Goal: Task Accomplishment & Management: Complete application form

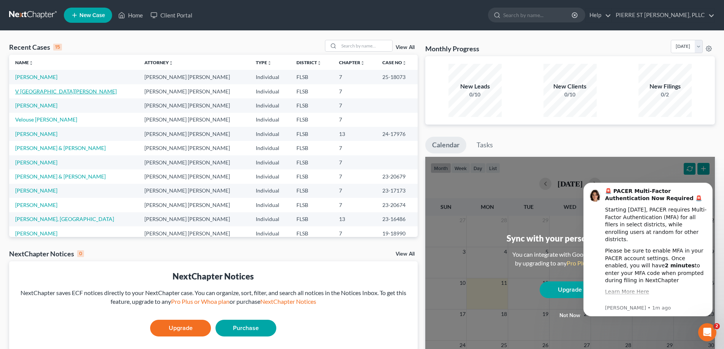
click at [36, 90] on link "V [GEOGRAPHIC_DATA][PERSON_NAME]" at bounding box center [65, 91] width 101 height 6
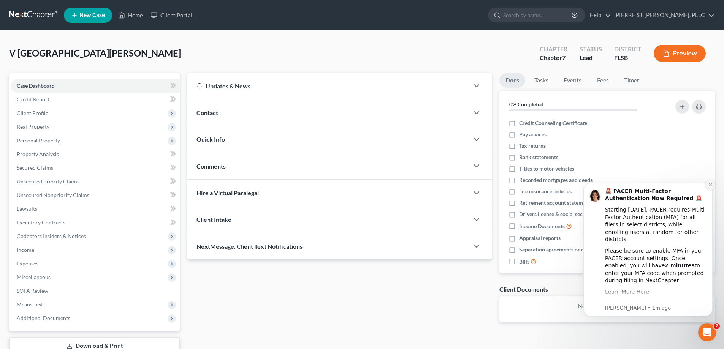
click at [709, 183] on icon "Dismiss notification" at bounding box center [711, 185] width 4 height 4
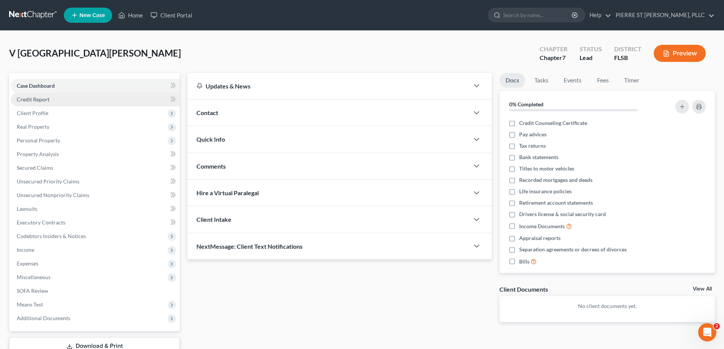
click at [30, 101] on span "Credit Report" at bounding box center [33, 99] width 33 height 6
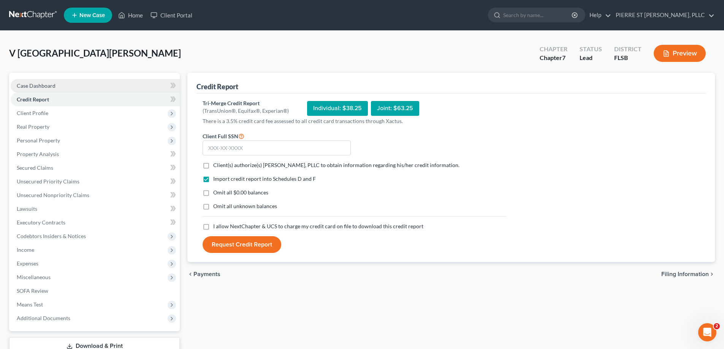
click at [40, 87] on span "Case Dashboard" at bounding box center [36, 85] width 39 height 6
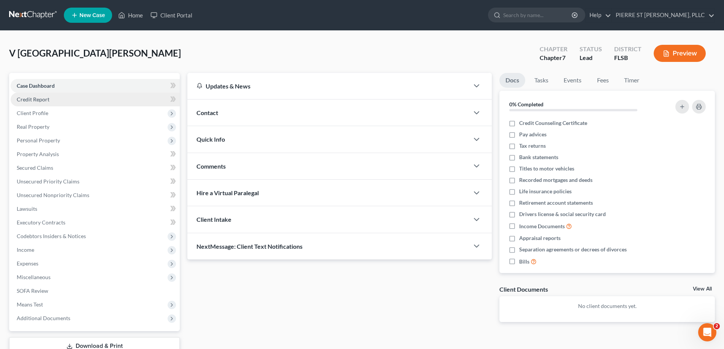
click at [28, 98] on span "Credit Report" at bounding box center [33, 99] width 33 height 6
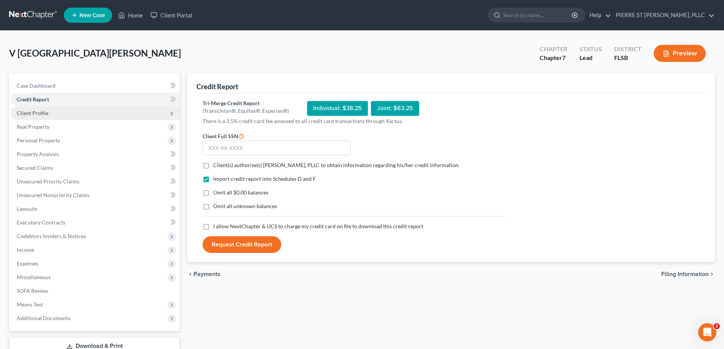
click at [35, 114] on span "Client Profile" at bounding box center [33, 113] width 32 height 6
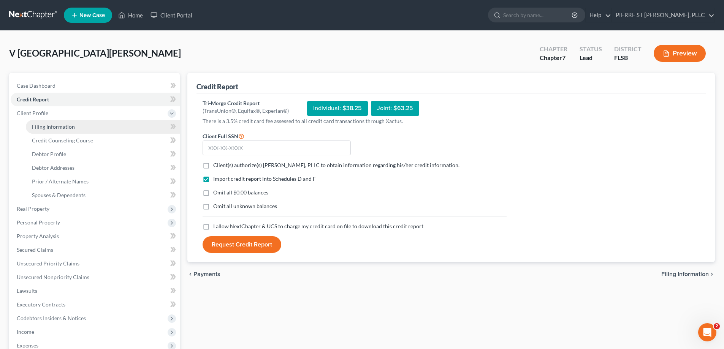
click at [42, 126] on span "Filing Information" at bounding box center [53, 127] width 43 height 6
select select "1"
select select "0"
select select "9"
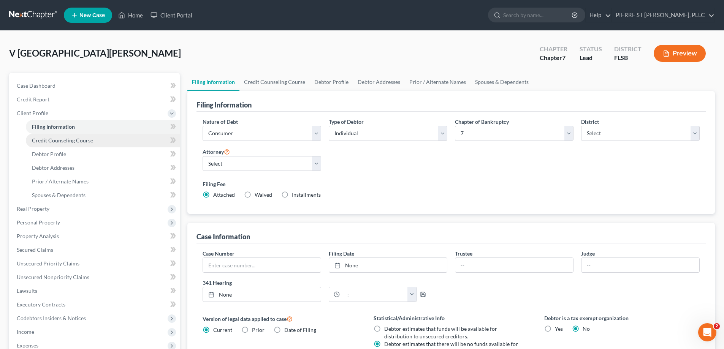
click at [51, 140] on span "Credit Counseling Course" at bounding box center [62, 140] width 61 height 6
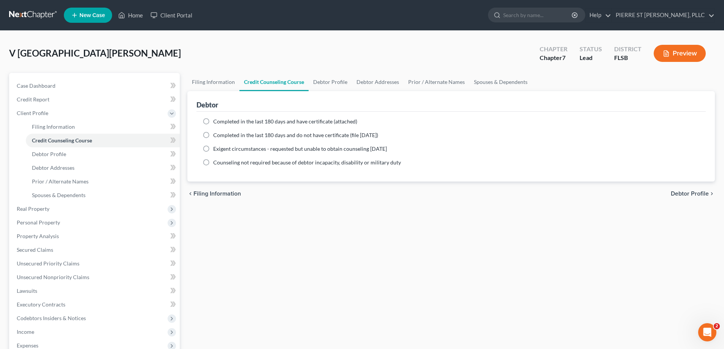
click at [213, 123] on label "Completed in the last 180 days and have certificate (attached)" at bounding box center [285, 122] width 144 height 8
click at [216, 123] on input "Completed in the last 180 days and have certificate (attached)" at bounding box center [218, 120] width 5 height 5
radio input "true"
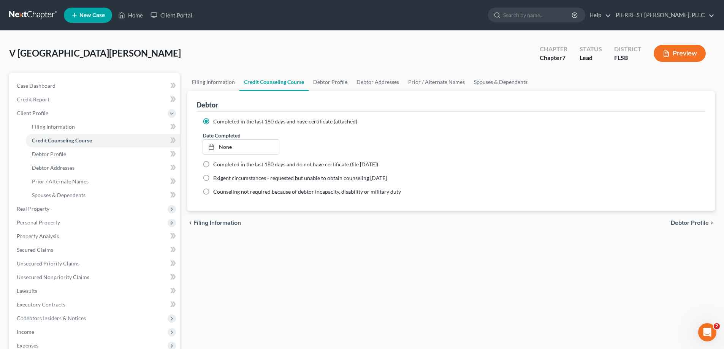
click at [213, 163] on label "Completed in the last 180 days and do not have certificate (file [DATE])" at bounding box center [295, 165] width 165 height 8
click at [216, 163] on input "Completed in the last 180 days and do not have certificate (file [DATE])" at bounding box center [218, 163] width 5 height 5
radio input "true"
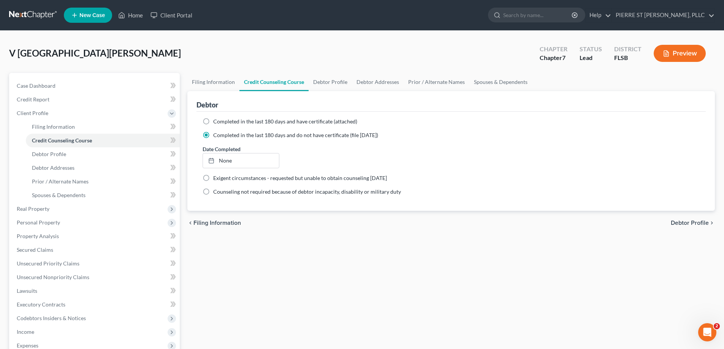
click at [213, 122] on label "Completed in the last 180 days and have certificate (attached)" at bounding box center [285, 122] width 144 height 8
click at [216, 122] on input "Completed in the last 180 days and have certificate (attached)" at bounding box center [218, 120] width 5 height 5
radio input "true"
radio input "false"
type input "[DATE]"
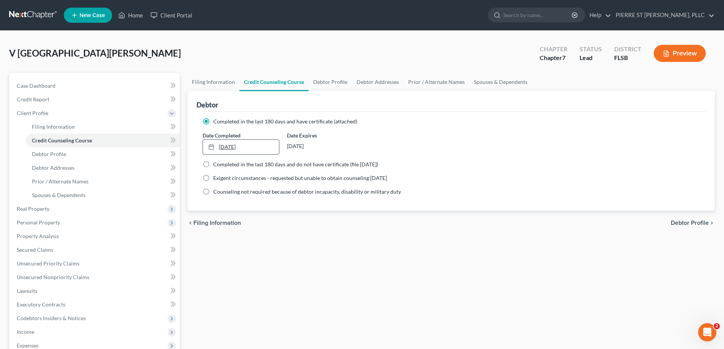
click at [211, 146] on icon at bounding box center [211, 147] width 6 height 6
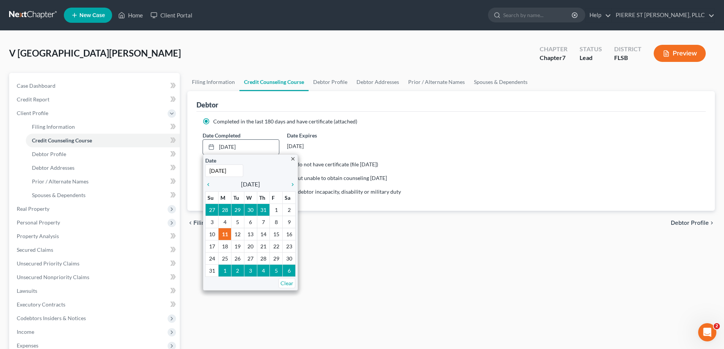
click at [205, 184] on div "close Date [DATE] Time 12:00 AM chevron_left [DATE] chevron_right Su M Tu W Th …" at bounding box center [250, 222] width 95 height 136
click at [210, 186] on icon "chevron_left" at bounding box center [210, 185] width 10 height 6
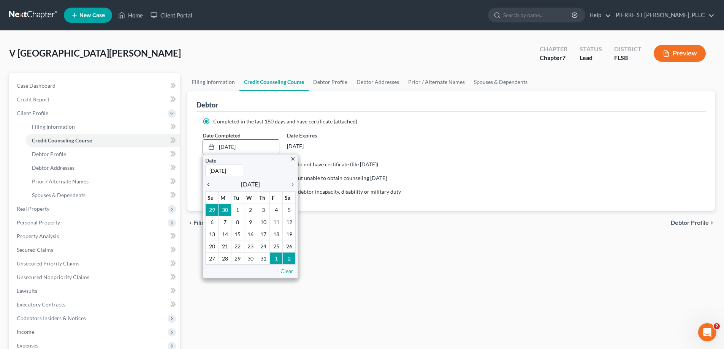
click at [210, 186] on icon "chevron_left" at bounding box center [210, 185] width 10 height 6
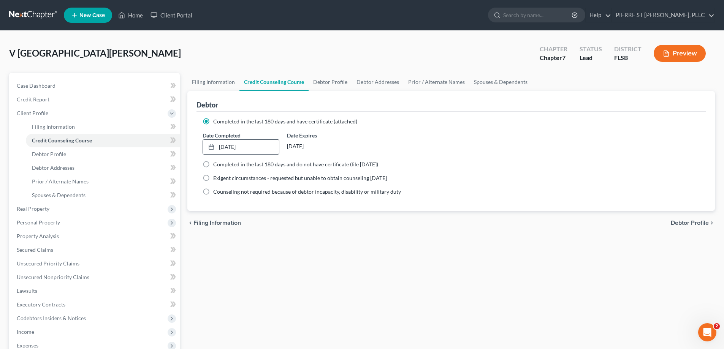
click at [323, 230] on div "chevron_left Filing Information Debtor Profile chevron_right" at bounding box center [451, 223] width 528 height 24
click at [59, 126] on span "Filing Information" at bounding box center [53, 127] width 43 height 6
select select "1"
select select "0"
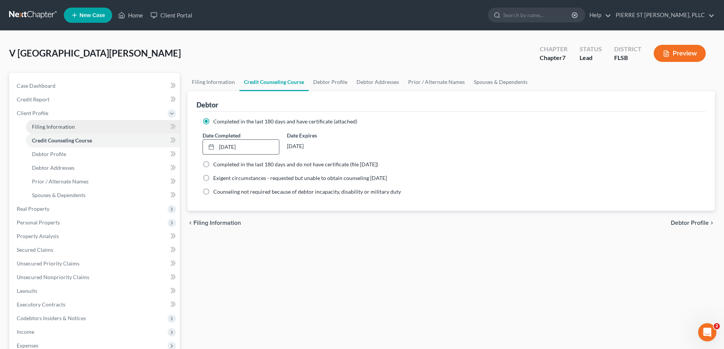
select select "17"
select select "0"
select select "9"
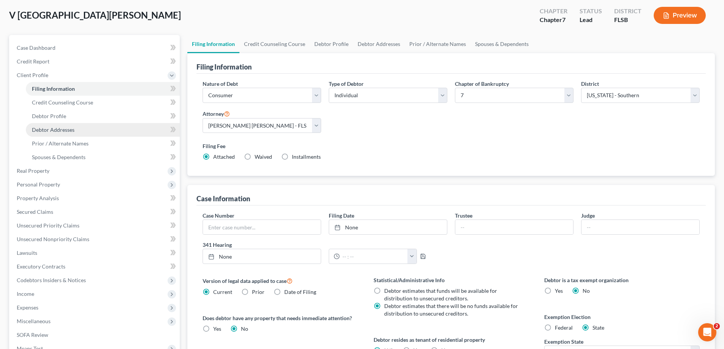
scroll to position [38, 0]
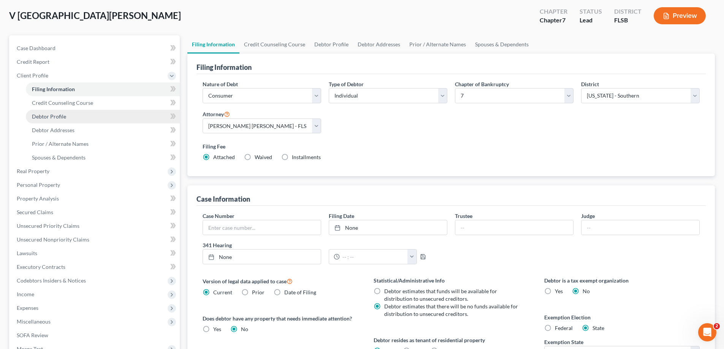
click at [52, 118] on span "Debtor Profile" at bounding box center [49, 116] width 34 height 6
select select "0"
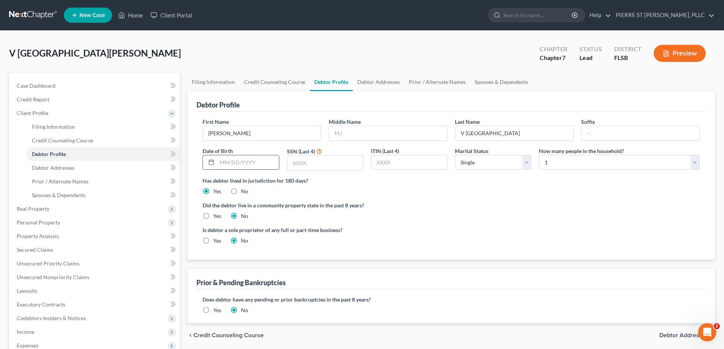
click at [231, 161] on input "text" at bounding box center [248, 162] width 62 height 14
type input "[DATE]"
click at [302, 162] on input "text" at bounding box center [325, 163] width 76 height 14
type input "1149"
click at [43, 99] on span "Credit Report" at bounding box center [33, 99] width 33 height 6
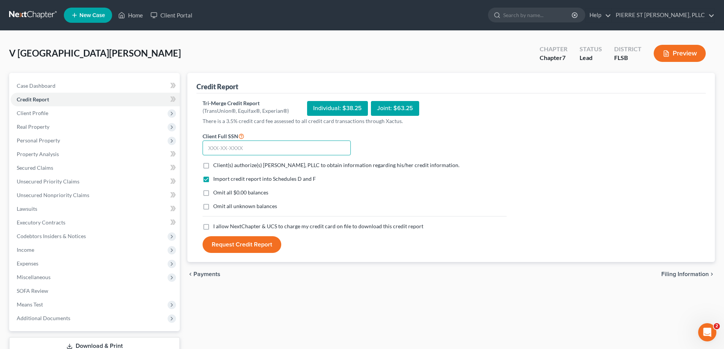
click at [244, 148] on input "text" at bounding box center [277, 148] width 148 height 15
click at [35, 112] on span "Client Profile" at bounding box center [33, 113] width 32 height 6
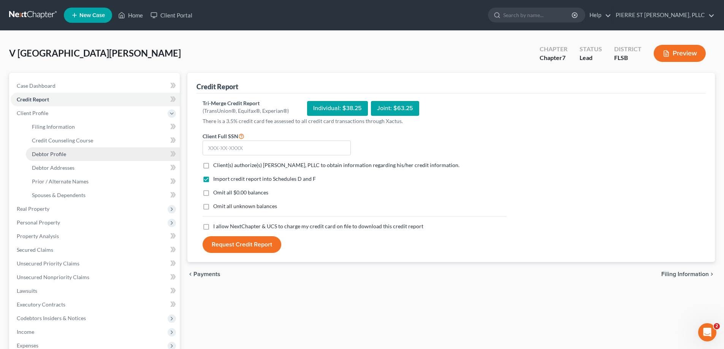
click at [42, 150] on link "Debtor Profile" at bounding box center [103, 154] width 154 height 14
select select "0"
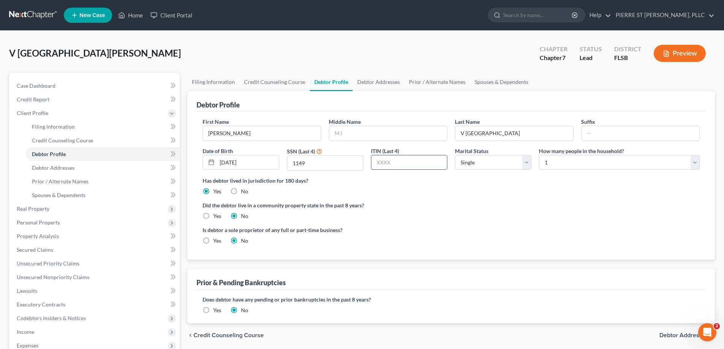
click at [414, 163] on input "text" at bounding box center [409, 162] width 76 height 14
click at [598, 165] on select "Select 1 2 3 4 5 6 7 8 9 10 11 12 13 14 15 16 17 18 19 20" at bounding box center [619, 162] width 161 height 15
click at [575, 193] on div "Has debtor lived in jurisdiction for 180 days? Yes No Debtor must reside in jur…" at bounding box center [451, 186] width 497 height 19
click at [580, 200] on ng-include "First Name [PERSON_NAME] Middle Name Last Name V [GEOGRAPHIC_DATA] Suffix Date …" at bounding box center [451, 184] width 497 height 133
click at [572, 218] on div "Did the debtor live in a community property state in the past 8 years? Yes No" at bounding box center [451, 210] width 497 height 19
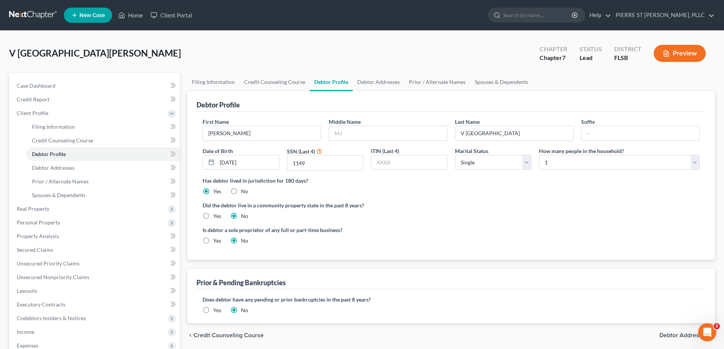
click at [503, 202] on label "Did the debtor live in a community property state in the past 8 years?" at bounding box center [451, 205] width 497 height 8
click at [567, 162] on select "Select 1 2 3 4 5 6 7 8 9 10 11 12 13 14 15 16 17 18 19 20" at bounding box center [619, 162] width 161 height 15
click at [563, 165] on select "Select 1 2 3 4 5 6 7 8 9 10 11 12 13 14 15 16 17 18 19 20" at bounding box center [619, 162] width 161 height 15
select select "1"
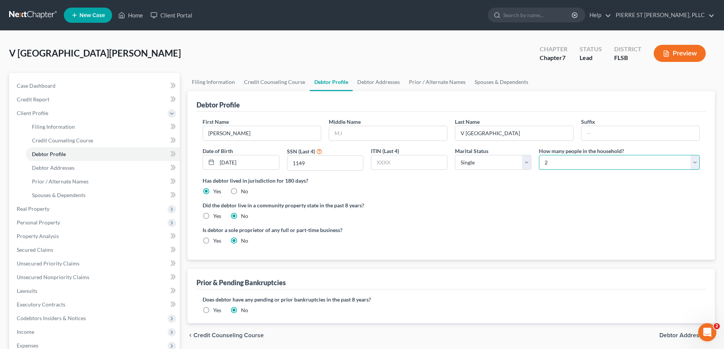
click at [539, 155] on select "Select 1 2 3 4 5 6 7 8 9 10 11 12 13 14 15 16 17 18 19 20" at bounding box center [619, 162] width 161 height 15
click at [565, 164] on select "Select 1 2 3 4 5 6 7 8 9 10 11 12 13 14 15 16 17 18 19 20" at bounding box center [619, 162] width 161 height 15
click at [554, 163] on select "Select 1 2 3 4 5 6 7 8 9 10 11 12 13 14 15 16 17 18 19 20" at bounding box center [619, 162] width 161 height 15
click at [549, 193] on div "Has debtor lived in jurisdiction for 180 days? Yes No Debtor must reside in jur…" at bounding box center [451, 186] width 497 height 19
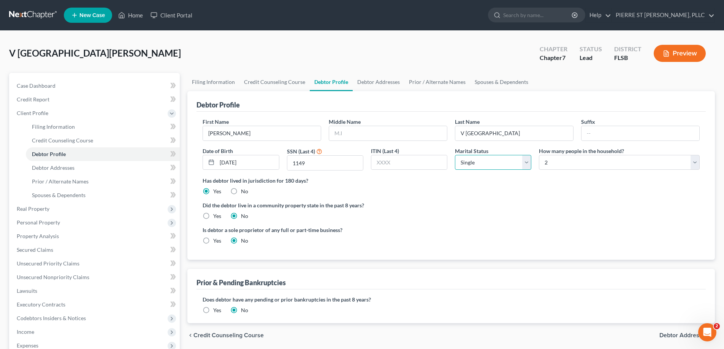
click at [487, 166] on select "Select Single Married Separated Divorced Widowed" at bounding box center [493, 162] width 76 height 15
click at [396, 228] on label "Is debtor a sole proprietor of any full or part-time business?" at bounding box center [325, 230] width 245 height 8
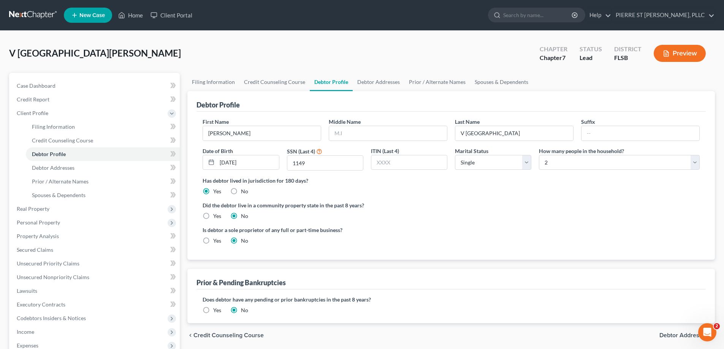
click at [441, 226] on label "Is debtor a sole proprietor of any full or part-time business?" at bounding box center [325, 230] width 245 height 8
click at [42, 88] on span "Case Dashboard" at bounding box center [36, 85] width 39 height 6
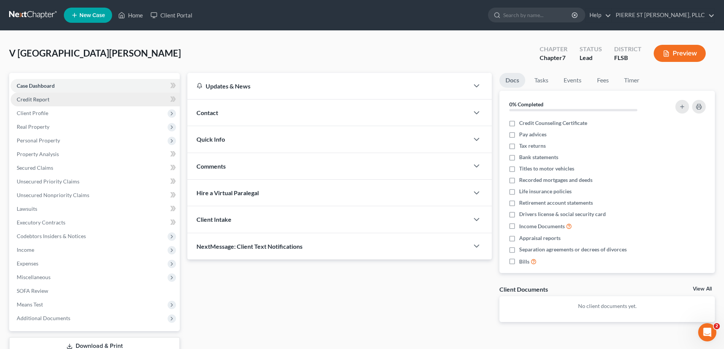
click at [36, 99] on span "Credit Report" at bounding box center [33, 99] width 33 height 6
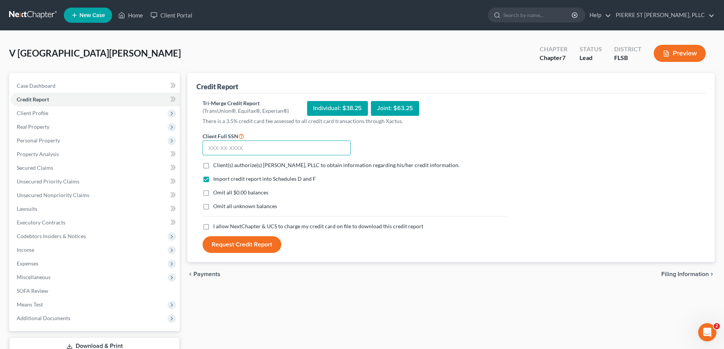
click at [263, 148] on input "text" at bounding box center [277, 148] width 148 height 15
type input "593-16-1149"
click at [352, 211] on div "Import credit report into Schedules D and F Omit all $0.00 balances Omit all un…" at bounding box center [355, 199] width 312 height 48
click at [213, 227] on label "I allow NextChapter & UCS to charge my credit card on file to download this cre…" at bounding box center [318, 227] width 210 height 8
click at [216, 227] on input "I allow NextChapter & UCS to charge my credit card on file to download this cre…" at bounding box center [218, 225] width 5 height 5
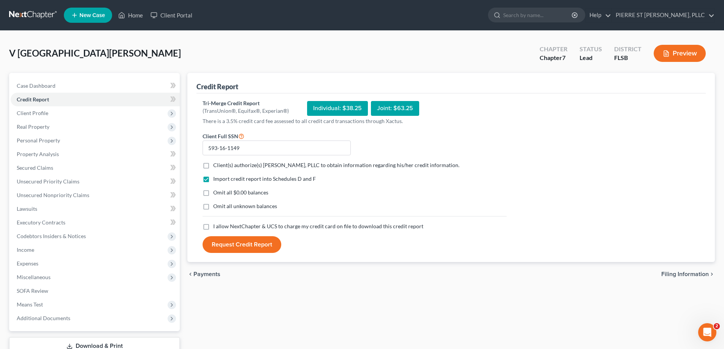
checkbox input "true"
click at [213, 165] on label "Client(s) authorize(s) [PERSON_NAME], PLLC to obtain information regarding his/…" at bounding box center [336, 166] width 246 height 8
click at [216, 165] on input "Client(s) authorize(s) [PERSON_NAME], PLLC to obtain information regarding his/…" at bounding box center [218, 164] width 5 height 5
checkbox input "true"
click at [342, 242] on div "Request Credit Report" at bounding box center [355, 244] width 312 height 17
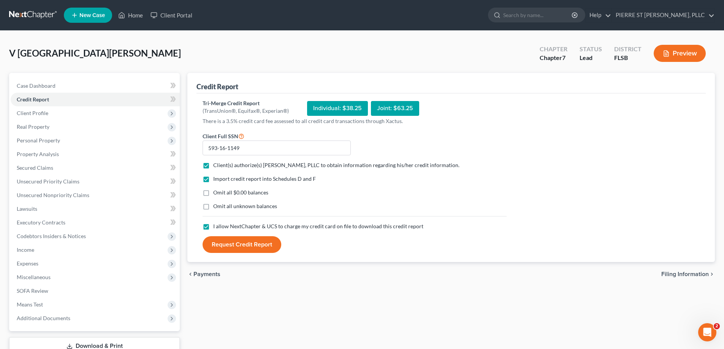
click at [250, 243] on button "Request Credit Report" at bounding box center [242, 244] width 79 height 17
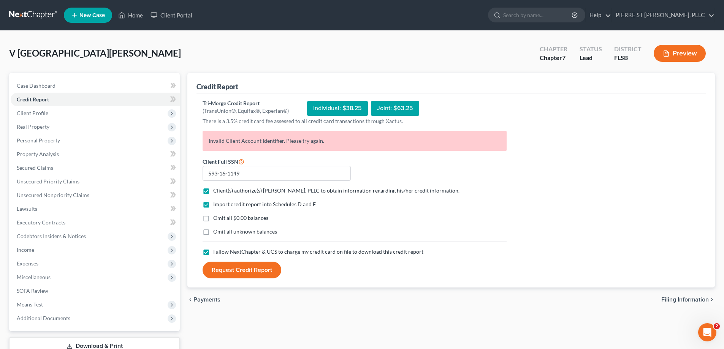
click at [709, 330] on icon "Open Intercom Messenger" at bounding box center [707, 333] width 13 height 13
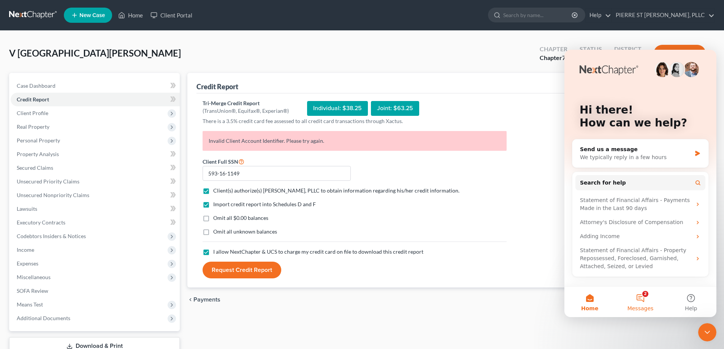
click at [647, 302] on button "2 Messages" at bounding box center [640, 302] width 51 height 30
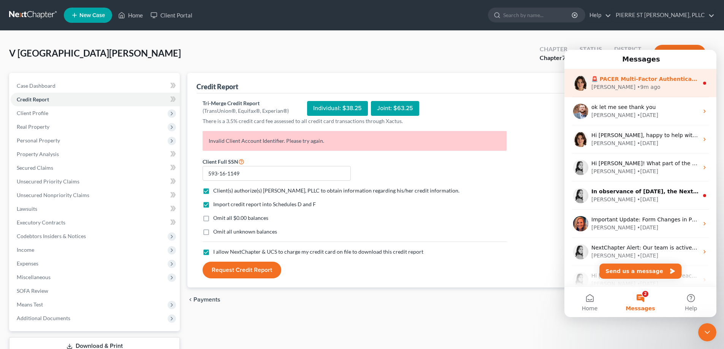
click at [637, 86] on div "[PERSON_NAME] • 9m ago" at bounding box center [644, 87] width 107 height 8
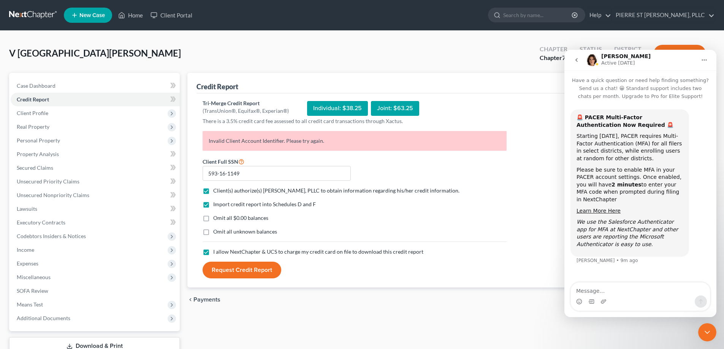
click at [704, 59] on icon "Home" at bounding box center [704, 60] width 6 height 6
drag, startPoint x: 507, startPoint y: 227, endPoint x: 556, endPoint y: 228, distance: 49.0
click at [507, 227] on div "Import credit report into Schedules D and F Omit all $0.00 balances Omit all un…" at bounding box center [355, 225] width 312 height 48
click at [712, 332] on icon "Close Intercom Messenger" at bounding box center [707, 332] width 9 height 9
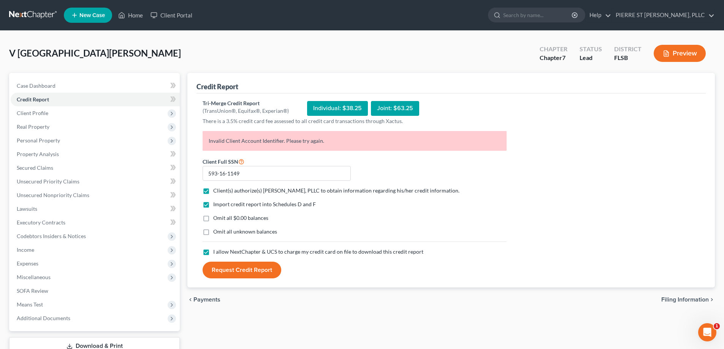
click at [710, 332] on icon "Open Intercom Messenger" at bounding box center [707, 333] width 13 height 13
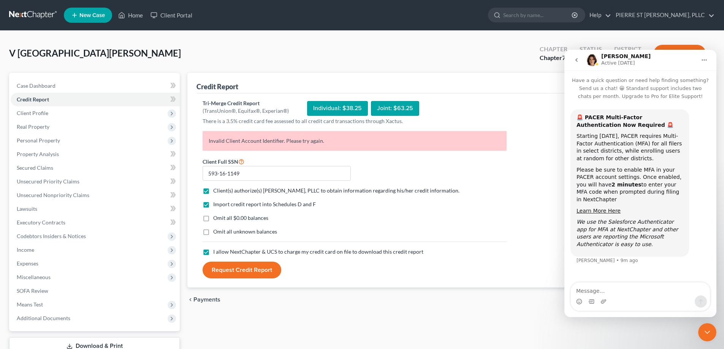
click at [580, 60] on button "go back" at bounding box center [576, 60] width 14 height 14
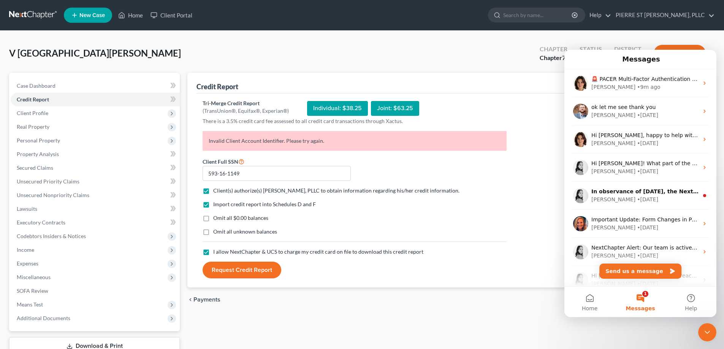
click at [643, 297] on button "1 Messages" at bounding box center [640, 302] width 51 height 30
click at [632, 271] on button "Send us a message" at bounding box center [640, 271] width 82 height 15
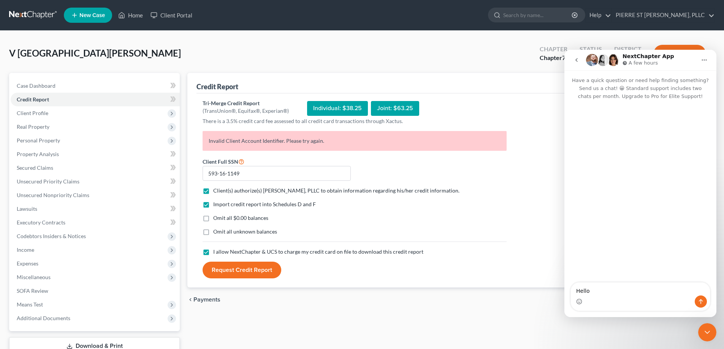
type textarea "Hello,"
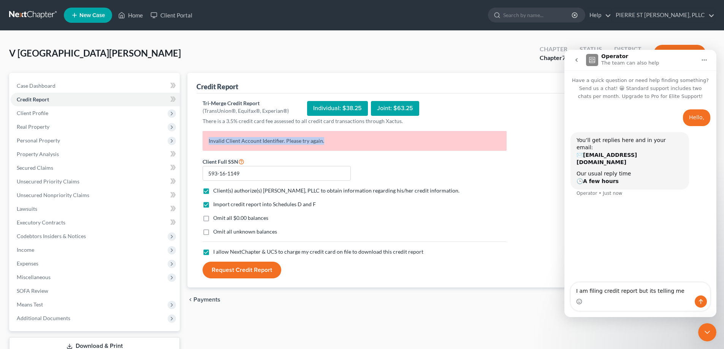
drag, startPoint x: 331, startPoint y: 137, endPoint x: 205, endPoint y: 143, distance: 125.6
click at [205, 143] on p "Invalid Client Account Identifier. Please try again." at bounding box center [355, 141] width 304 height 20
copy p "Invalid Client Account Identifier. Please try again."
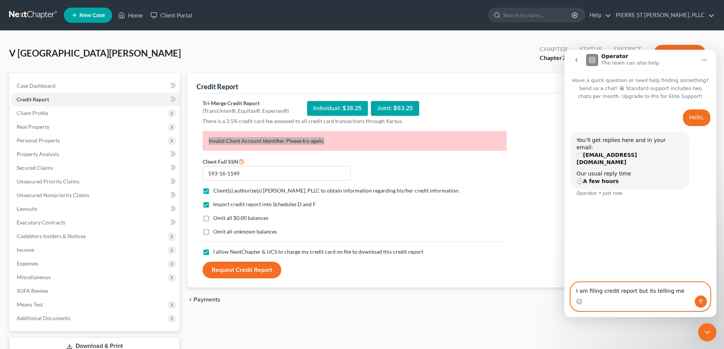
click at [677, 289] on textarea "I am filing credit report but its telling me" at bounding box center [640, 289] width 139 height 13
paste textarea "Invalid Client Account Identifier. Please try again."
type textarea "I am filing credit report but its telling me "Invalid Client Account Identifier…"
click at [698, 301] on icon "Send a message…" at bounding box center [701, 302] width 6 height 6
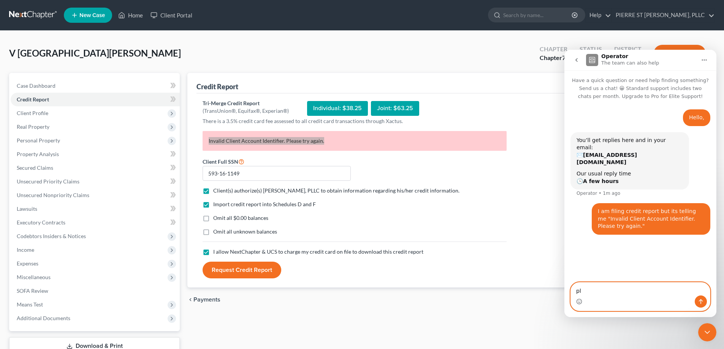
type textarea "p"
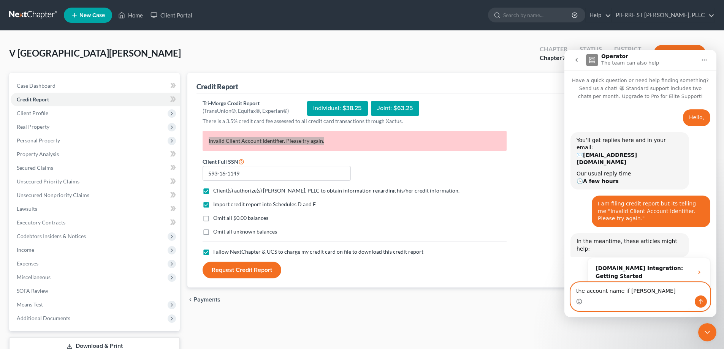
scroll to position [57, 0]
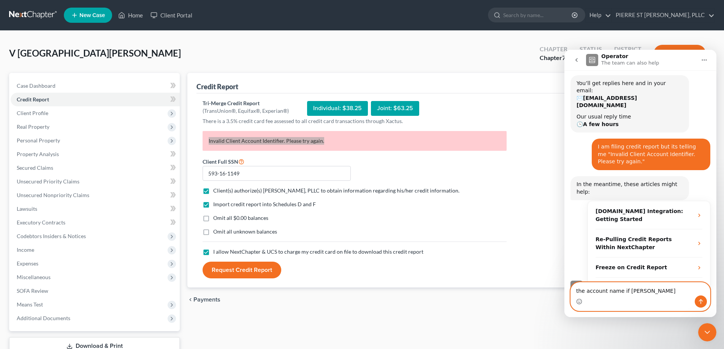
type textarea "the account name if [PERSON_NAME]"
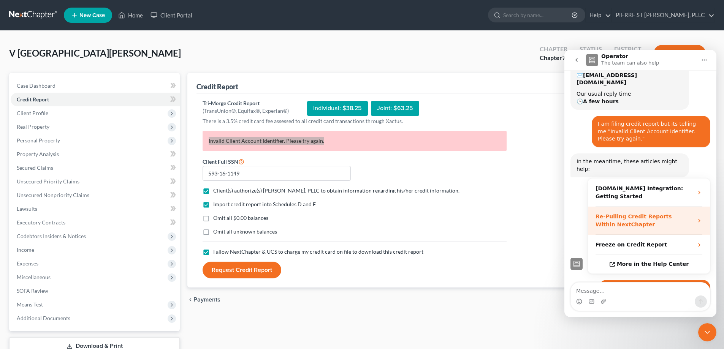
click at [641, 214] on strong "Re-Pulling Credit Reports Within NextChapter" at bounding box center [634, 221] width 76 height 14
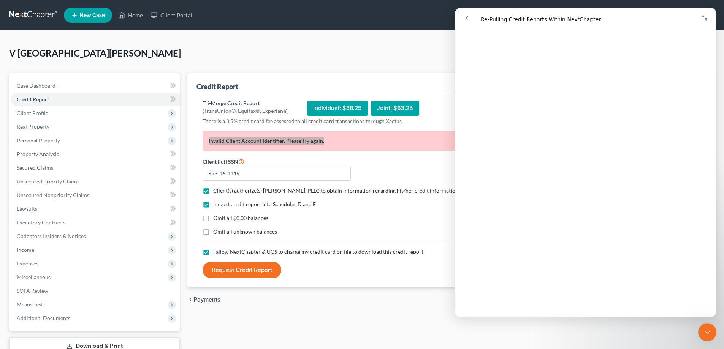
scroll to position [532, 0]
click at [417, 310] on div "chevron_left Payments Filing Information chevron_right" at bounding box center [451, 300] width 528 height 24
click at [463, 15] on button "go back" at bounding box center [467, 18] width 14 height 14
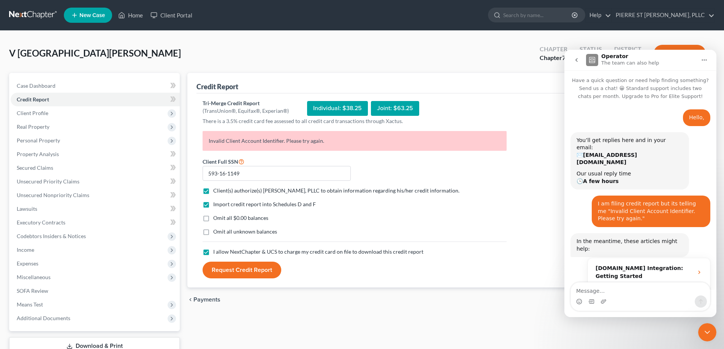
scroll to position [80, 0]
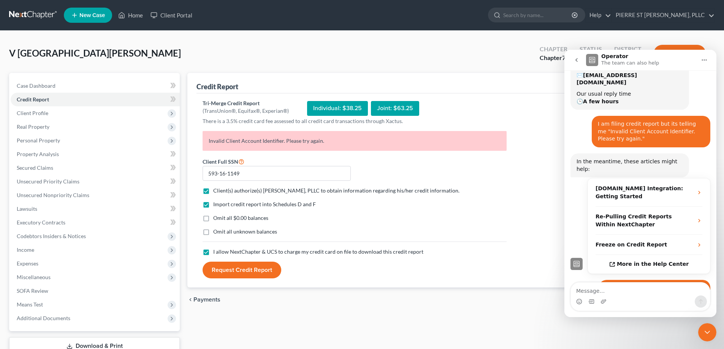
click at [673, 285] on div "the account name if [PERSON_NAME]" at bounding box center [654, 289] width 99 height 8
click at [624, 288] on textarea "Message…" at bounding box center [640, 289] width 139 height 13
type textarea "wrong name"
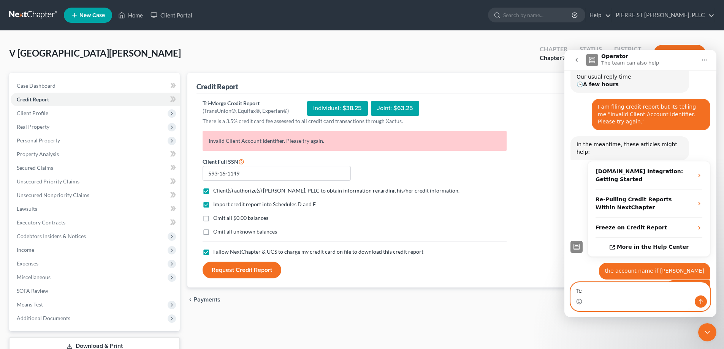
type textarea "T"
type textarea "Correct name is [PERSON_NAME]"
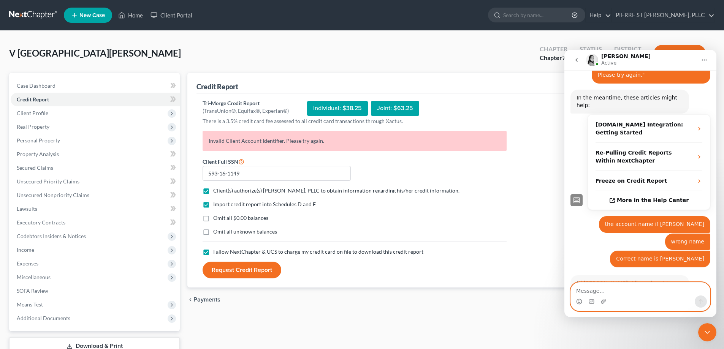
scroll to position [160, 0]
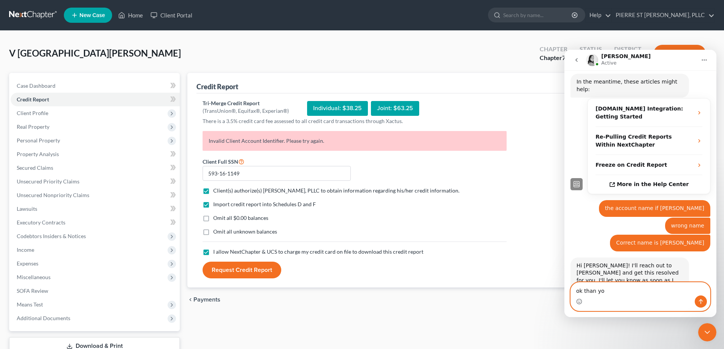
type textarea "ok than you"
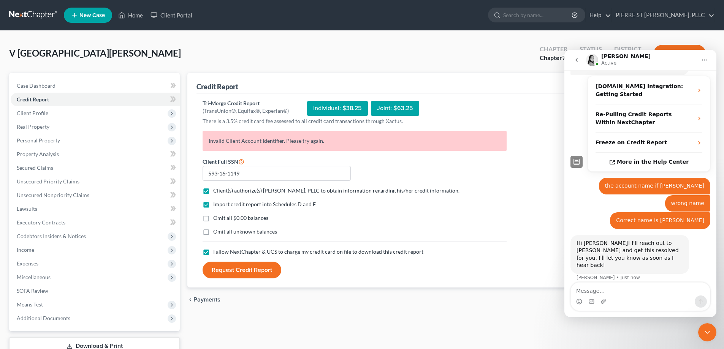
click at [514, 114] on div "Tri-Merge Credit Report (TransUnion®, Equifax®, Experian®) Individual: $38.25 J…" at bounding box center [451, 189] width 497 height 179
click at [32, 127] on span "Real Property" at bounding box center [33, 127] width 33 height 6
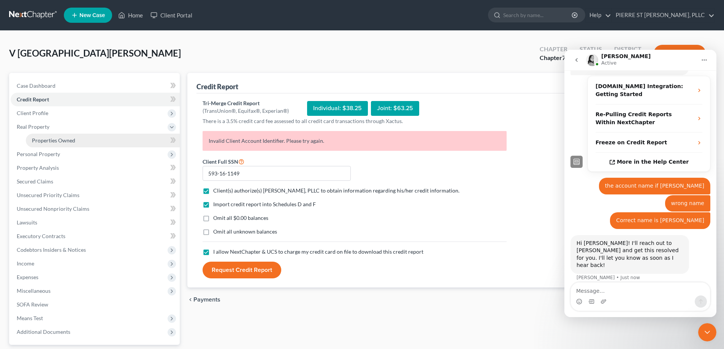
click at [50, 143] on span "Properties Owned" at bounding box center [53, 140] width 43 height 6
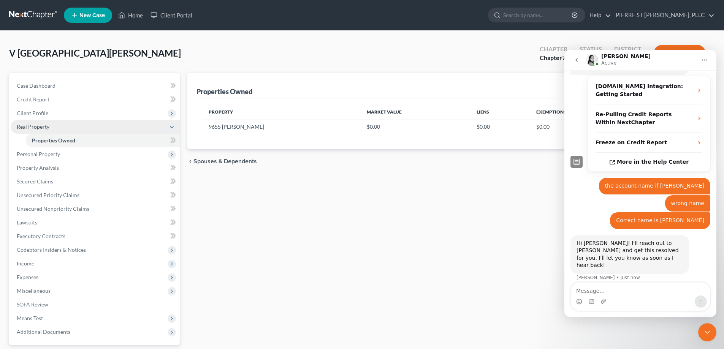
click at [33, 127] on span "Real Property" at bounding box center [33, 127] width 33 height 6
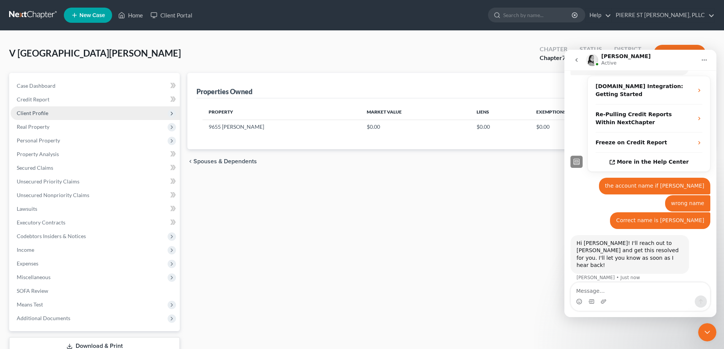
click at [36, 111] on span "Client Profile" at bounding box center [33, 113] width 32 height 6
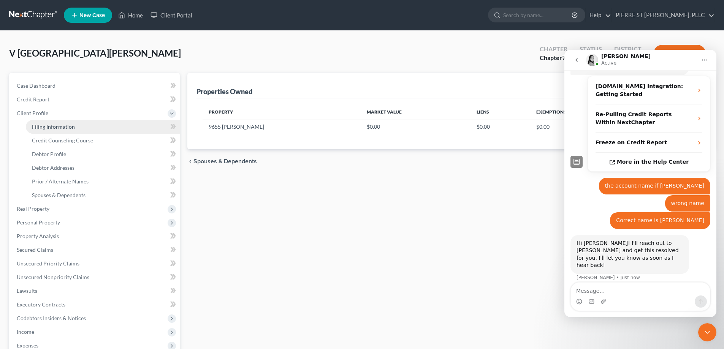
click at [47, 126] on span "Filing Information" at bounding box center [53, 127] width 43 height 6
select select "1"
select select "0"
select select "17"
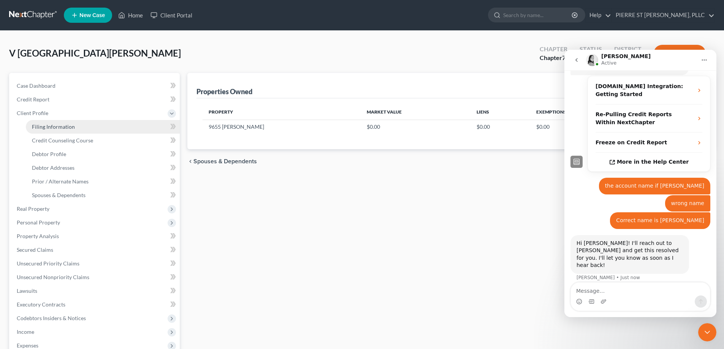
select select "0"
select select "9"
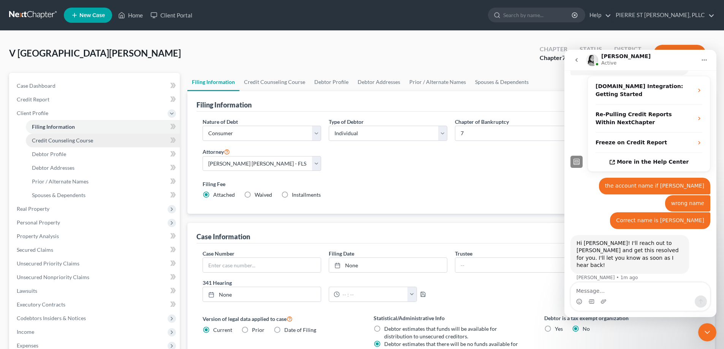
click at [50, 141] on span "Credit Counseling Course" at bounding box center [62, 140] width 61 height 6
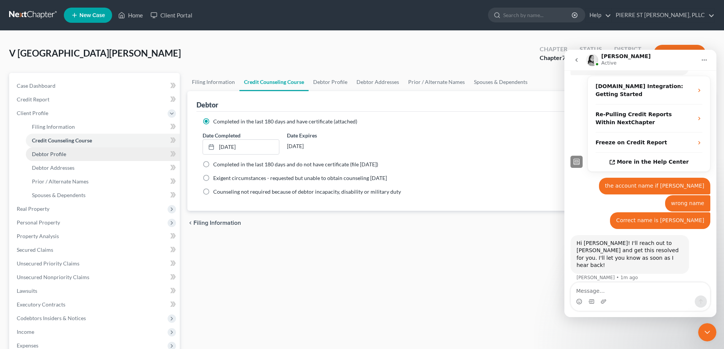
click at [50, 155] on span "Debtor Profile" at bounding box center [49, 154] width 34 height 6
select select "0"
select select "1"
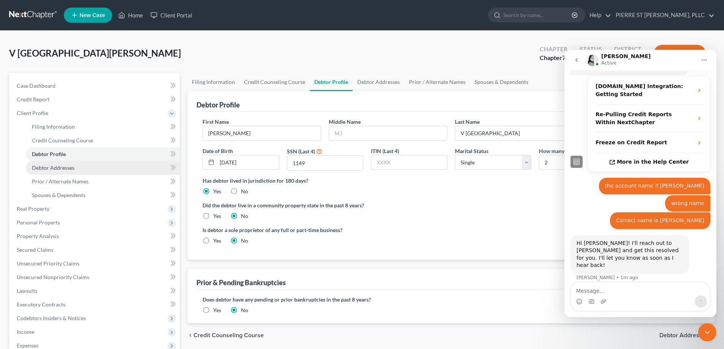
click at [52, 167] on span "Debtor Addresses" at bounding box center [53, 168] width 43 height 6
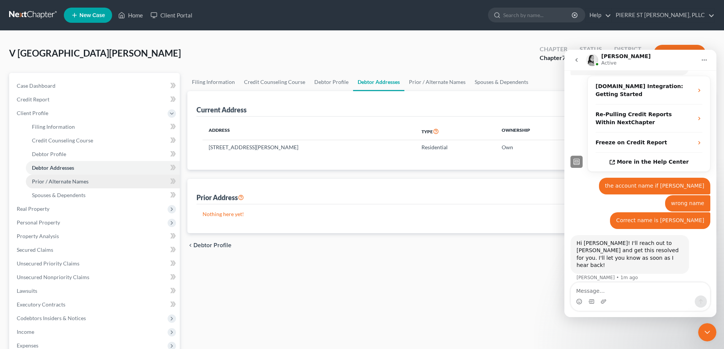
click at [61, 183] on span "Prior / Alternate Names" at bounding box center [60, 181] width 57 height 6
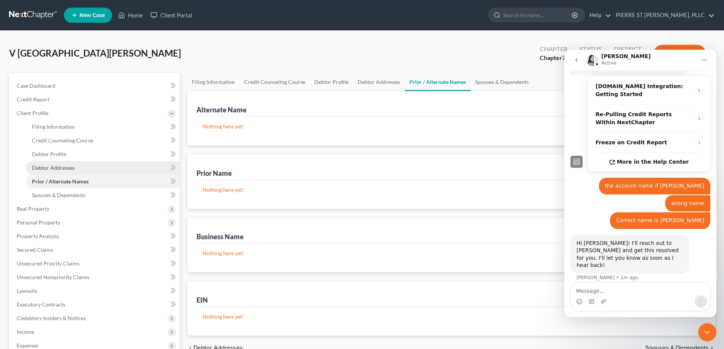
click at [53, 167] on span "Debtor Addresses" at bounding box center [53, 168] width 43 height 6
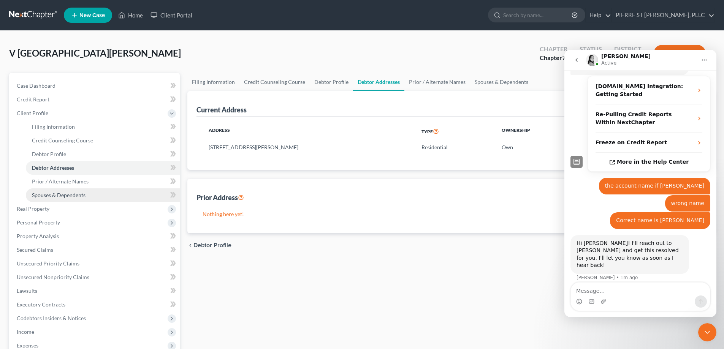
click at [59, 194] on span "Spouses & Dependents" at bounding box center [59, 195] width 54 height 6
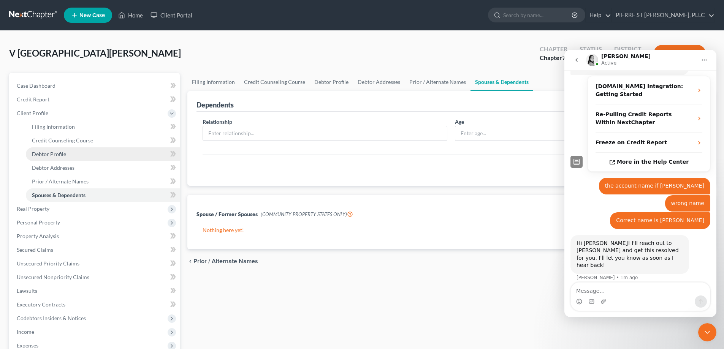
click at [44, 152] on span "Debtor Profile" at bounding box center [49, 154] width 34 height 6
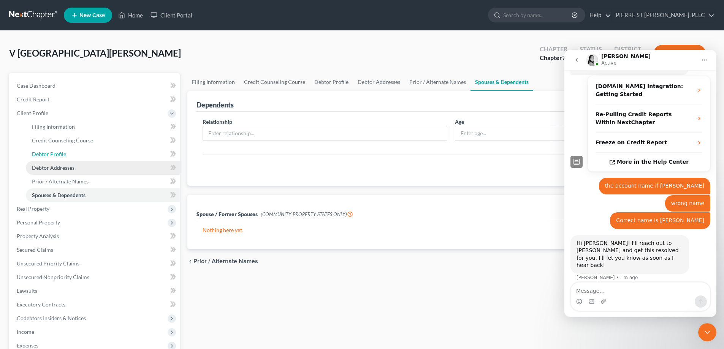
select select "0"
select select "1"
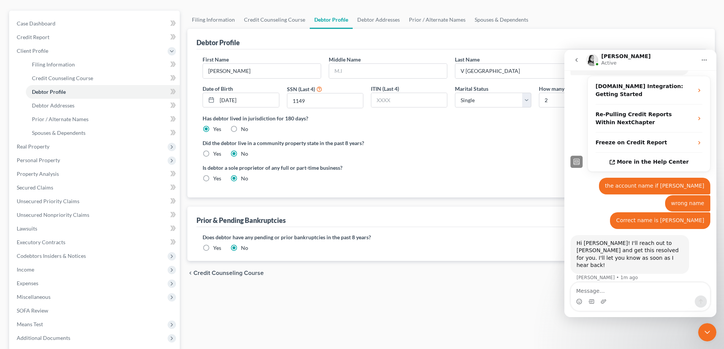
scroll to position [76, 0]
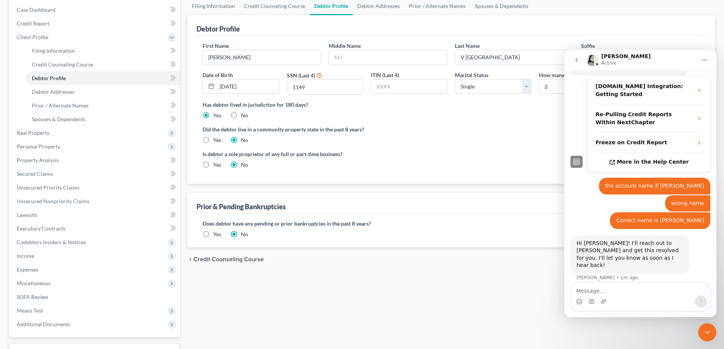
click at [701, 335] on div "Close Intercom Messenger" at bounding box center [707, 332] width 18 height 18
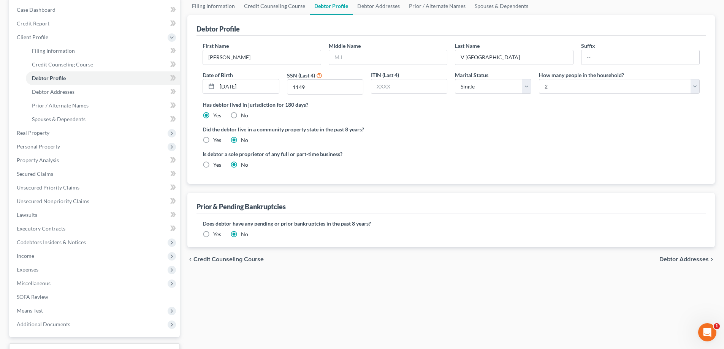
click at [701, 335] on div "Open Intercom Messenger" at bounding box center [707, 332] width 25 height 25
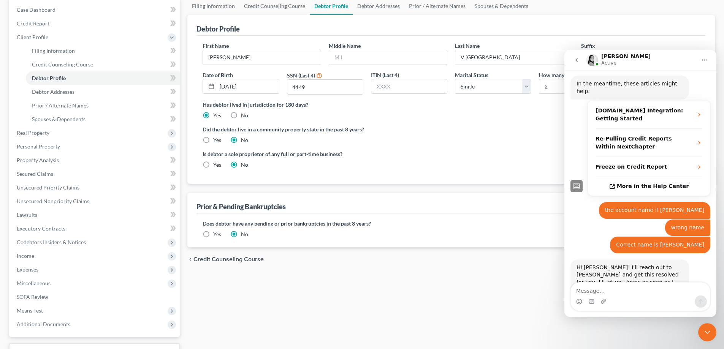
scroll to position [182, 0]
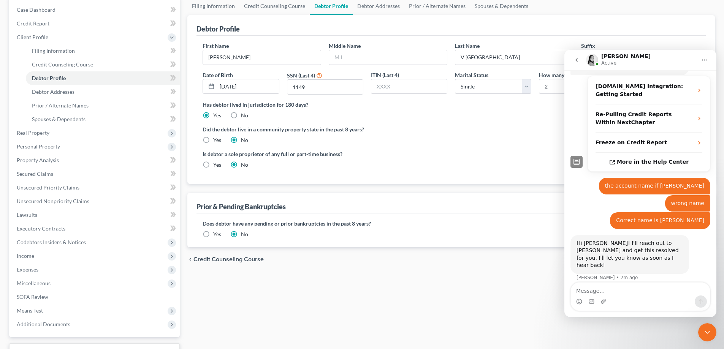
click at [705, 334] on icon "Close Intercom Messenger" at bounding box center [707, 332] width 9 height 9
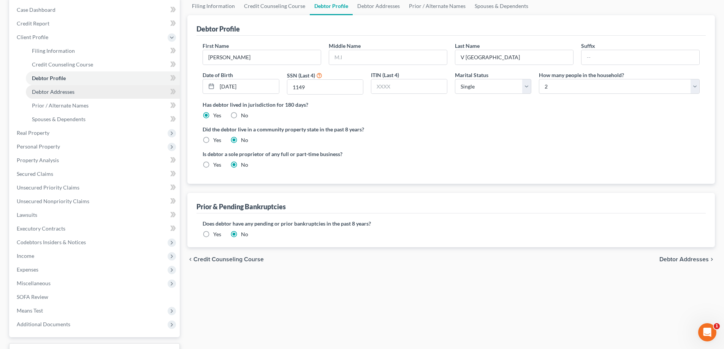
click at [53, 90] on span "Debtor Addresses" at bounding box center [53, 92] width 43 height 6
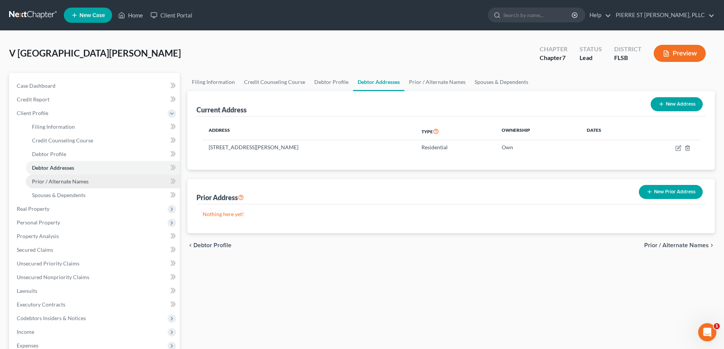
click at [50, 181] on span "Prior / Alternate Names" at bounding box center [60, 181] width 57 height 6
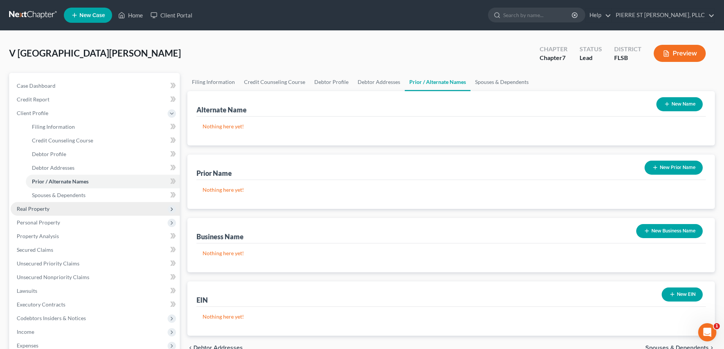
click at [38, 211] on span "Real Property" at bounding box center [33, 209] width 33 height 6
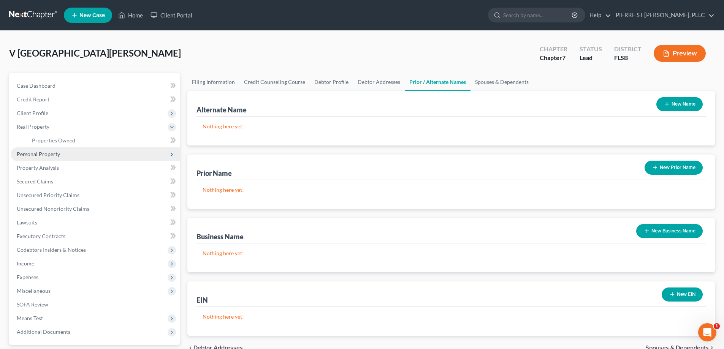
click at [37, 155] on span "Personal Property" at bounding box center [38, 154] width 43 height 6
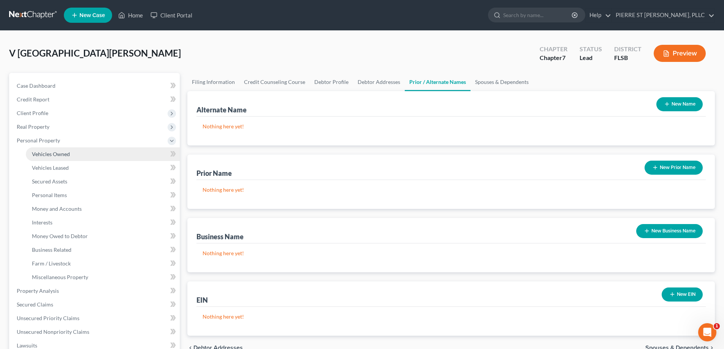
click at [42, 154] on span "Vehicles Owned" at bounding box center [51, 154] width 38 height 6
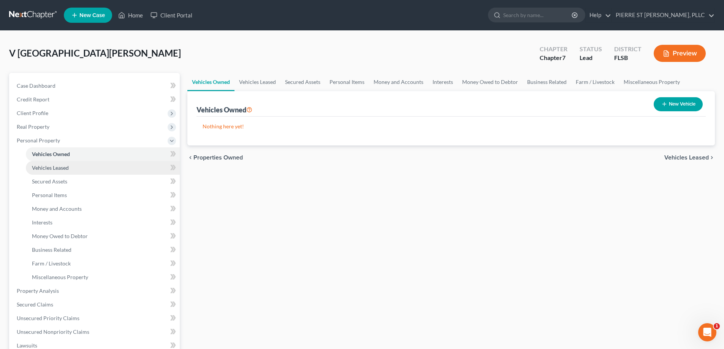
click at [45, 167] on span "Vehicles Leased" at bounding box center [50, 168] width 37 height 6
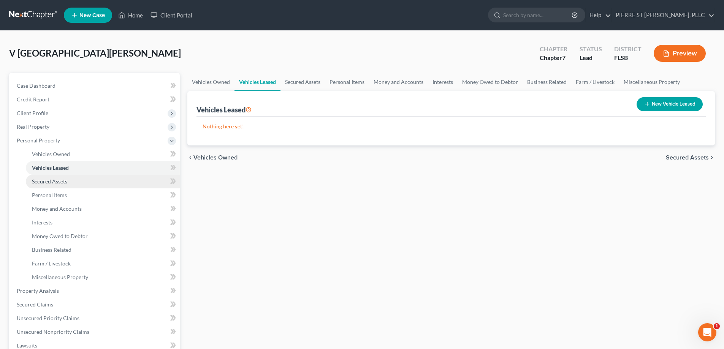
click at [44, 181] on span "Secured Assets" at bounding box center [49, 181] width 35 height 6
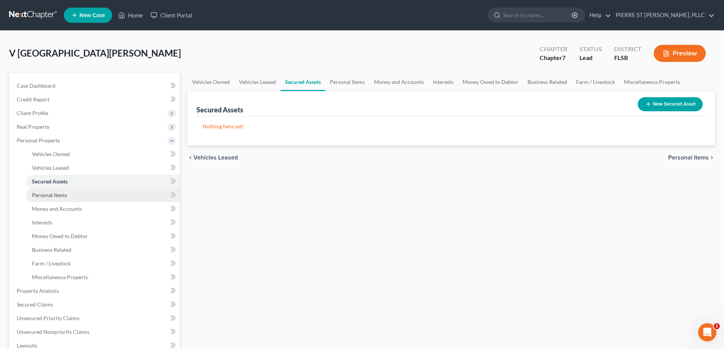
click at [46, 194] on span "Personal Items" at bounding box center [49, 195] width 35 height 6
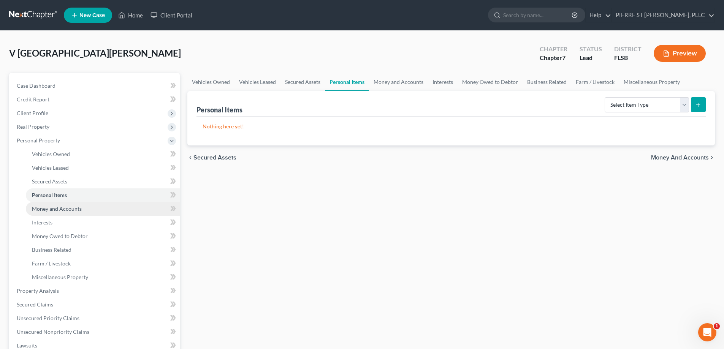
click at [57, 210] on span "Money and Accounts" at bounding box center [57, 209] width 50 height 6
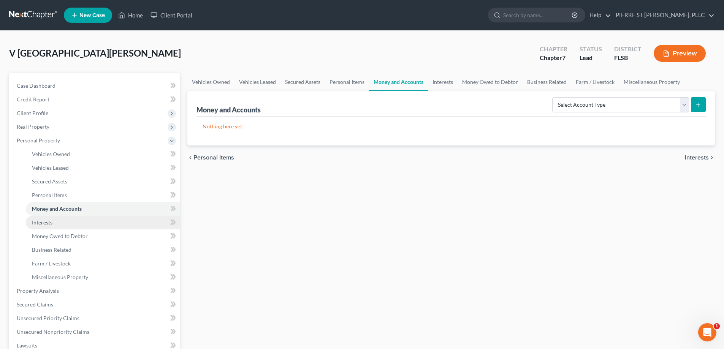
click at [46, 222] on span "Interests" at bounding box center [42, 222] width 21 height 6
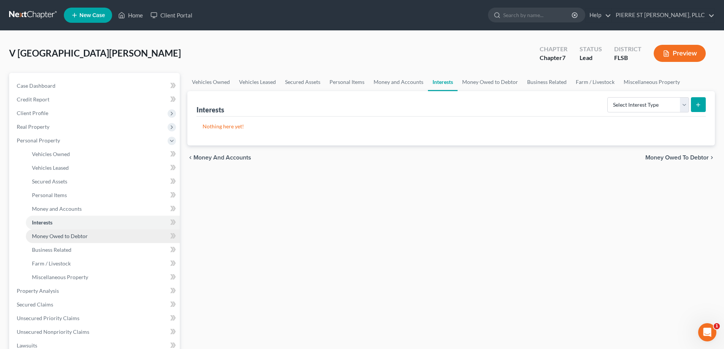
click at [46, 237] on span "Money Owed to Debtor" at bounding box center [60, 236] width 56 height 6
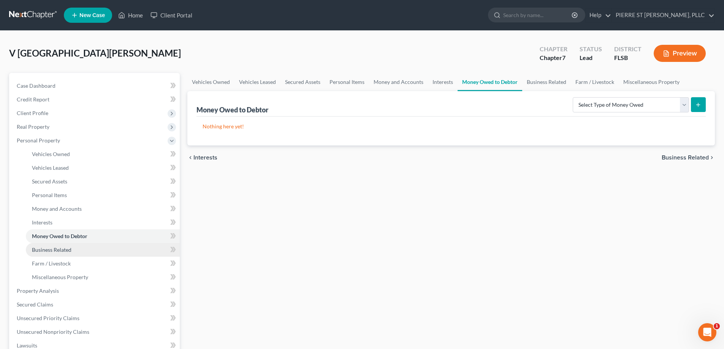
click at [44, 249] on span "Business Related" at bounding box center [52, 250] width 40 height 6
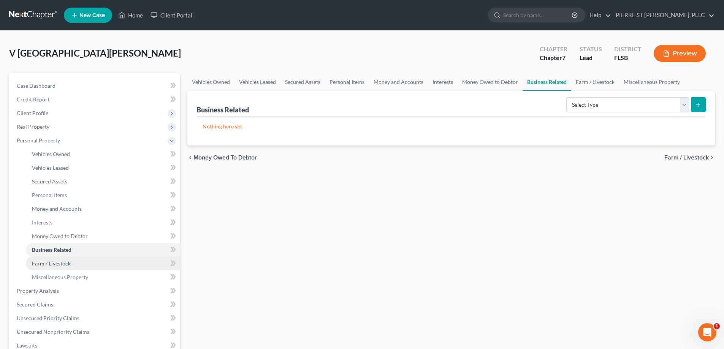
click at [49, 267] on link "Farm / Livestock" at bounding box center [103, 264] width 154 height 14
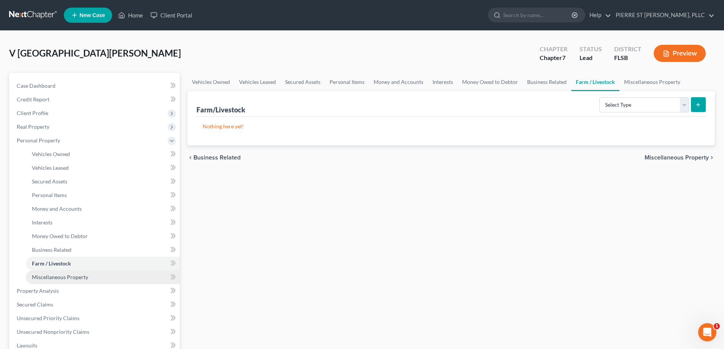
click at [48, 279] on span "Miscellaneous Property" at bounding box center [60, 277] width 56 height 6
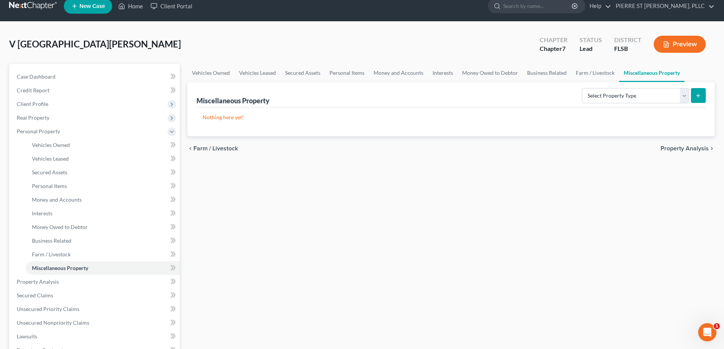
scroll to position [76, 0]
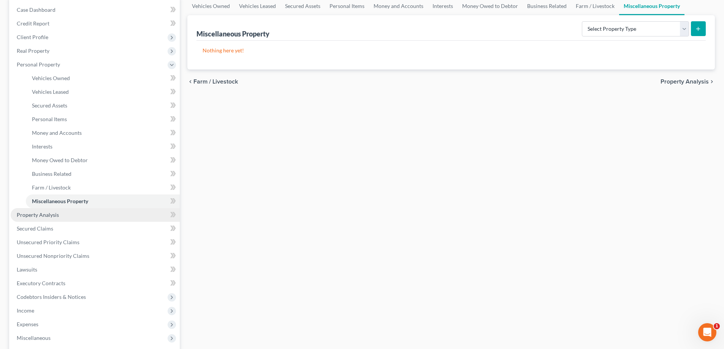
click at [34, 211] on link "Property Analysis" at bounding box center [95, 215] width 169 height 14
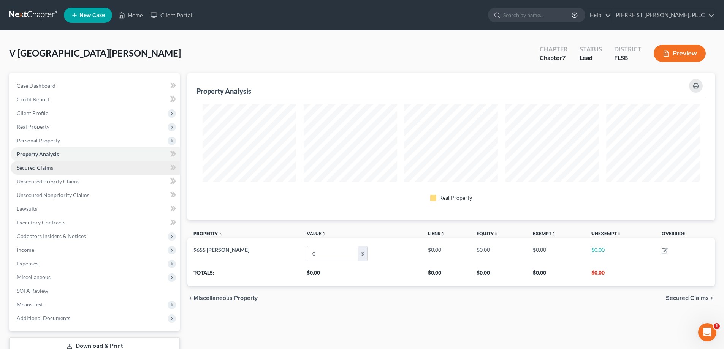
click at [41, 166] on span "Secured Claims" at bounding box center [35, 168] width 36 height 6
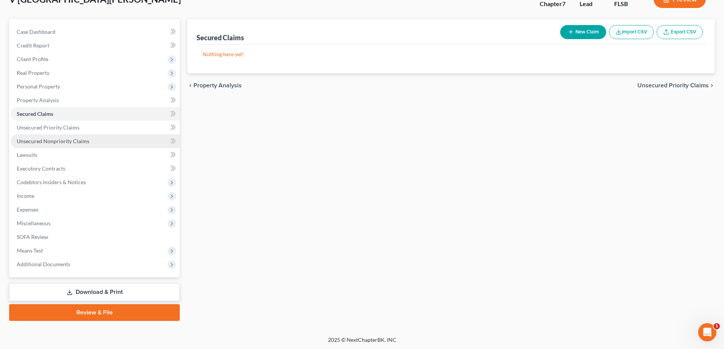
scroll to position [55, 0]
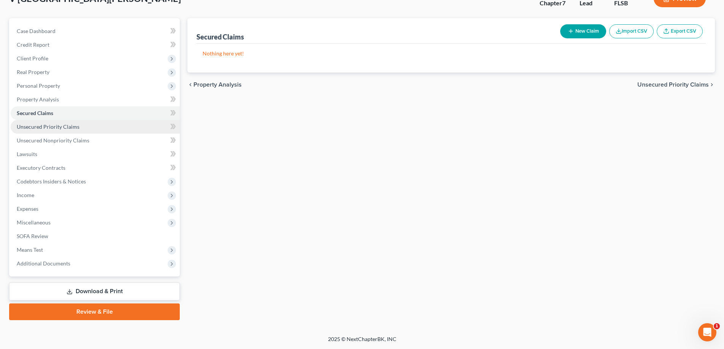
click at [36, 126] on span "Unsecured Priority Claims" at bounding box center [48, 127] width 63 height 6
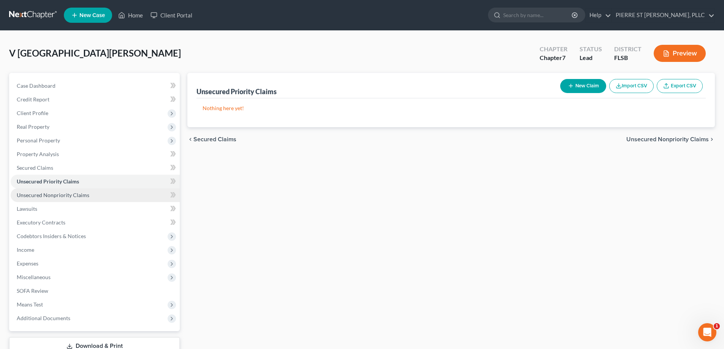
click at [37, 198] on span "Unsecured Nonpriority Claims" at bounding box center [53, 195] width 73 height 6
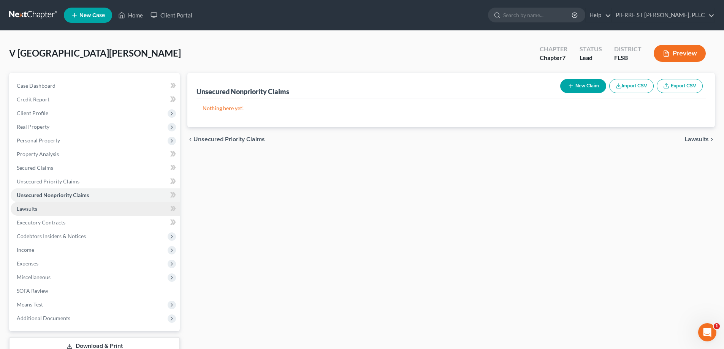
click at [30, 210] on span "Lawsuits" at bounding box center [27, 209] width 21 height 6
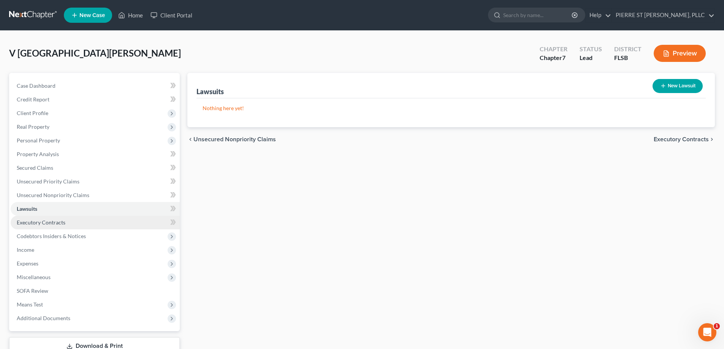
click at [45, 223] on span "Executory Contracts" at bounding box center [41, 222] width 49 height 6
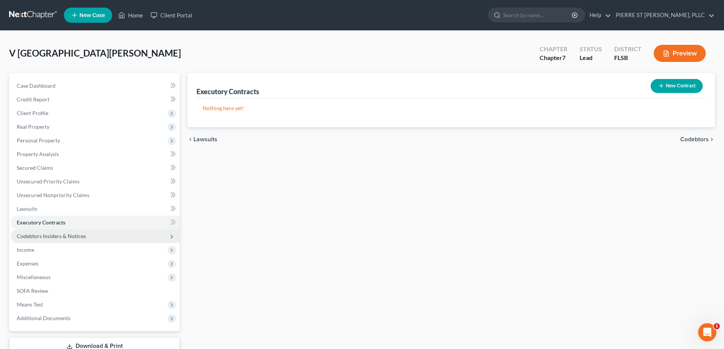
click at [33, 236] on span "Codebtors Insiders & Notices" at bounding box center [51, 236] width 69 height 6
click at [46, 235] on span "Codebtors Insiders & Notices" at bounding box center [51, 236] width 69 height 6
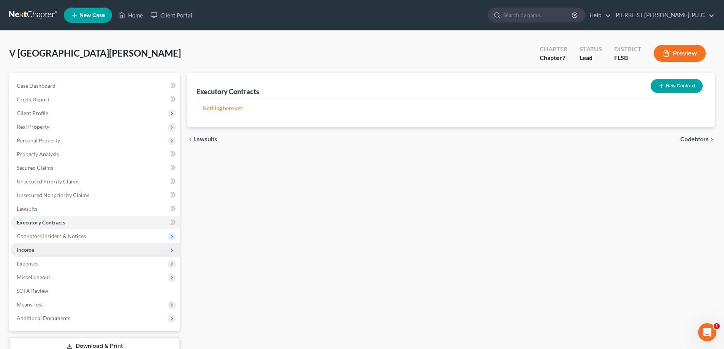
click at [31, 249] on span "Income" at bounding box center [25, 250] width 17 height 6
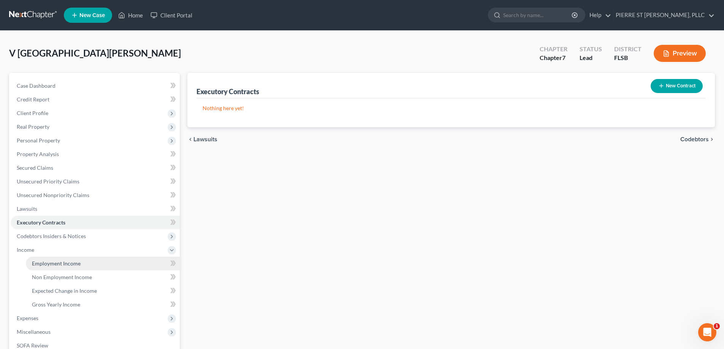
click at [52, 262] on span "Employment Income" at bounding box center [56, 263] width 49 height 6
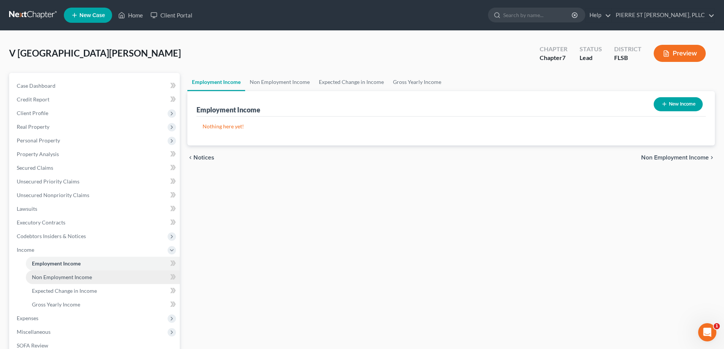
click at [54, 277] on span "Non Employment Income" at bounding box center [62, 277] width 60 height 6
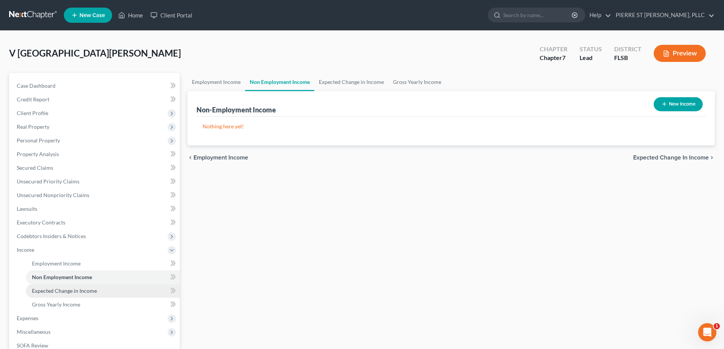
click at [50, 290] on span "Expected Change in Income" at bounding box center [64, 291] width 65 height 6
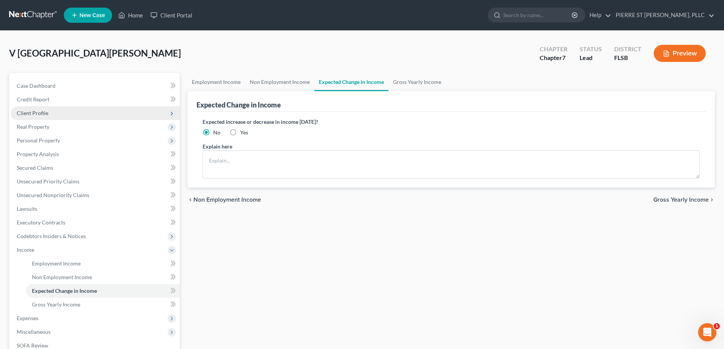
click at [32, 112] on span "Client Profile" at bounding box center [33, 113] width 32 height 6
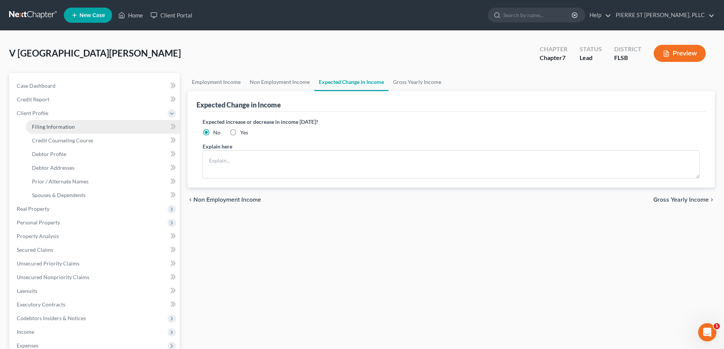
click at [36, 127] on span "Filing Information" at bounding box center [53, 127] width 43 height 6
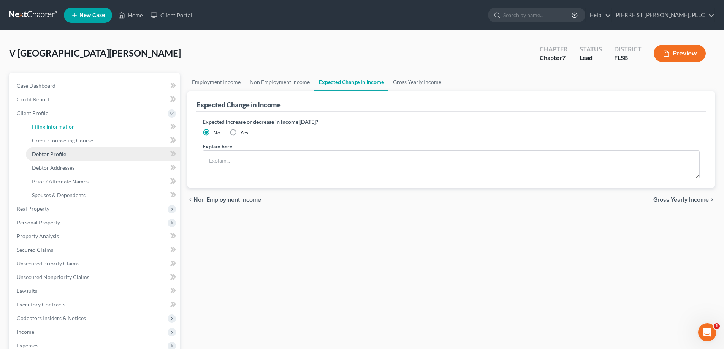
select select "1"
select select "0"
select select "17"
select select "0"
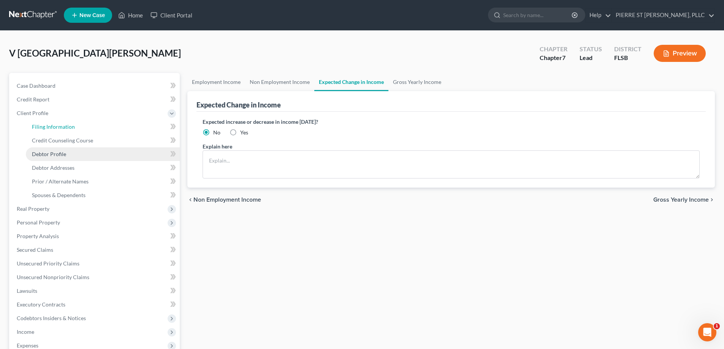
select select "9"
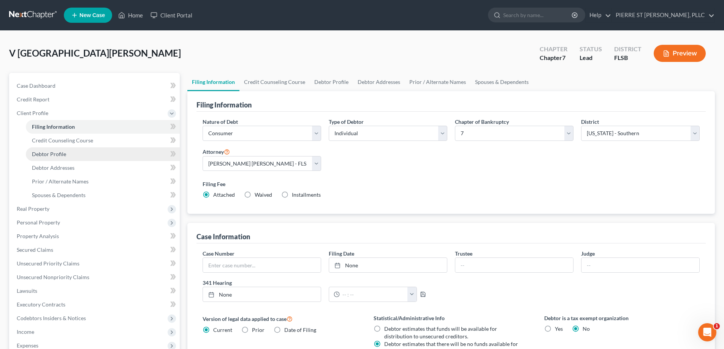
click at [42, 155] on span "Debtor Profile" at bounding box center [49, 154] width 34 height 6
select select "0"
select select "1"
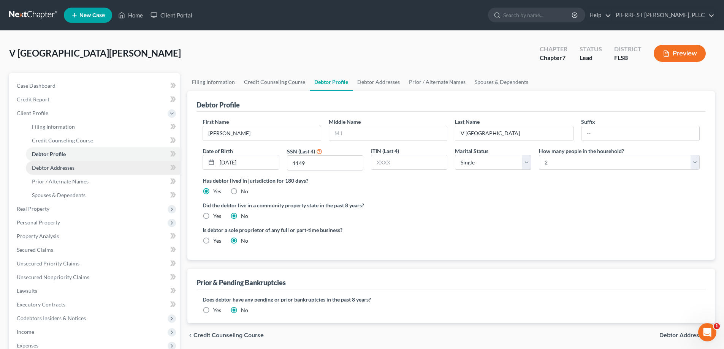
click at [43, 167] on span "Debtor Addresses" at bounding box center [53, 168] width 43 height 6
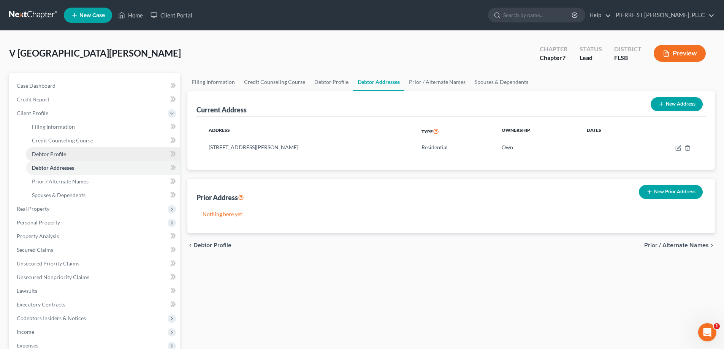
click at [47, 152] on span "Debtor Profile" at bounding box center [49, 154] width 34 height 6
select select "0"
select select "1"
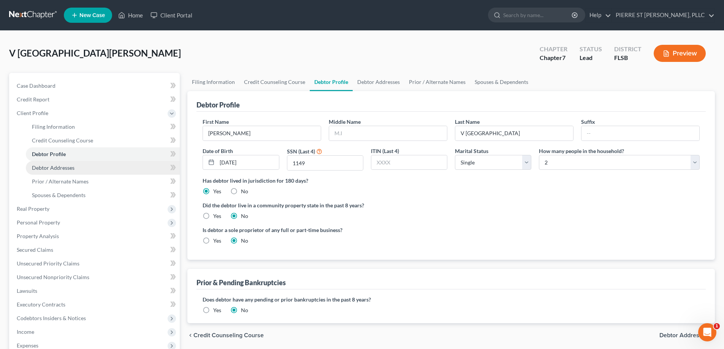
click at [52, 167] on span "Debtor Addresses" at bounding box center [53, 168] width 43 height 6
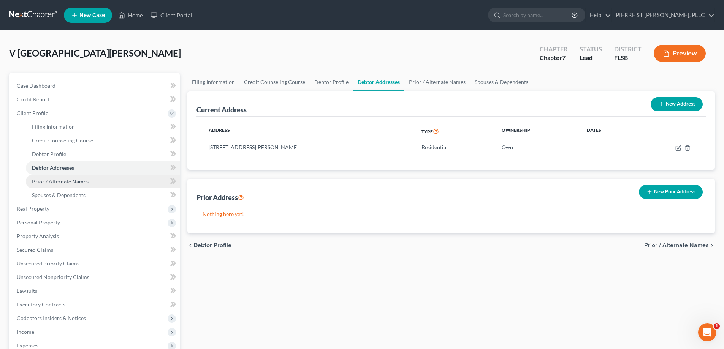
click at [57, 179] on span "Prior / Alternate Names" at bounding box center [60, 181] width 57 height 6
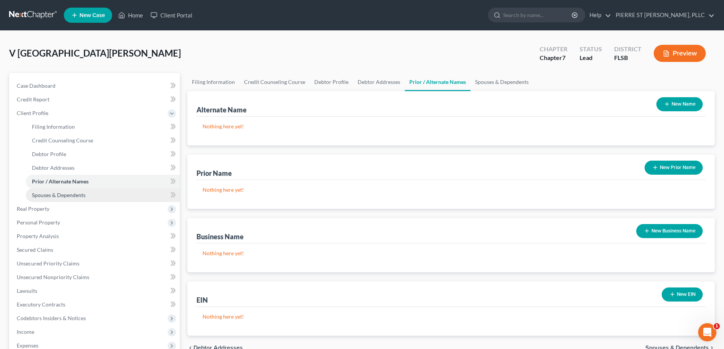
click at [51, 193] on span "Spouses & Dependents" at bounding box center [59, 195] width 54 height 6
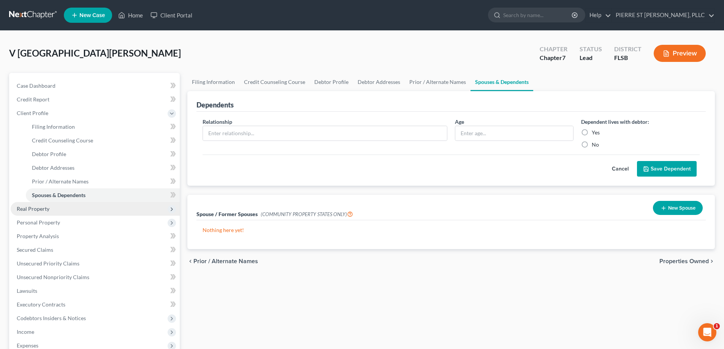
click at [36, 209] on span "Real Property" at bounding box center [33, 209] width 33 height 6
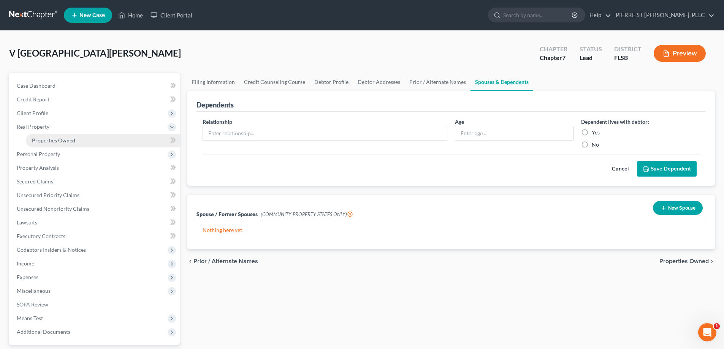
click at [60, 139] on span "Properties Owned" at bounding box center [53, 140] width 43 height 6
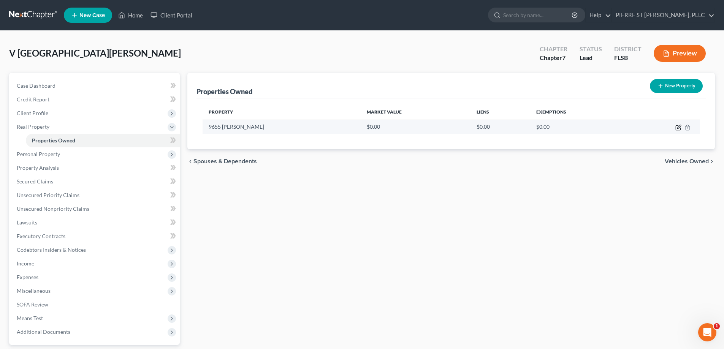
click at [677, 127] on icon "button" at bounding box center [678, 128] width 6 height 6
select select "9"
select select "49"
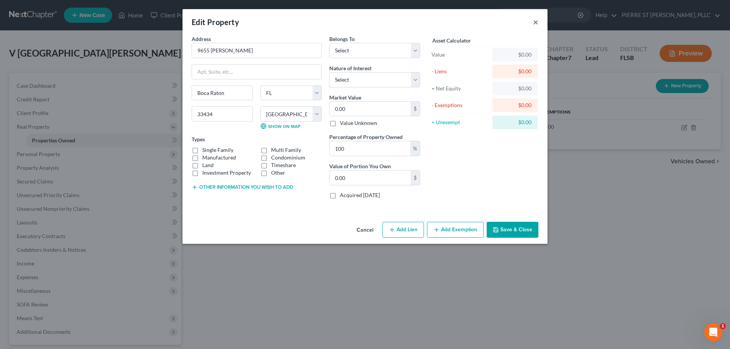
click at [537, 22] on button "×" at bounding box center [535, 21] width 5 height 9
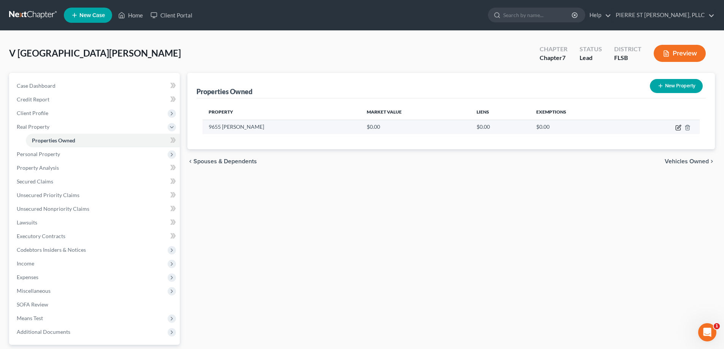
click at [676, 127] on icon "button" at bounding box center [678, 128] width 5 height 5
select select "9"
select select "49"
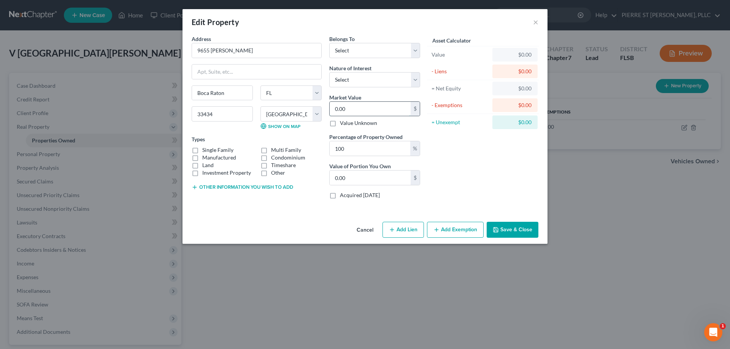
paste input "$470,5"
type input "$470,500"
type input "470,500.00"
type input "$470,500"
click at [508, 228] on button "Save & Close" at bounding box center [513, 230] width 52 height 16
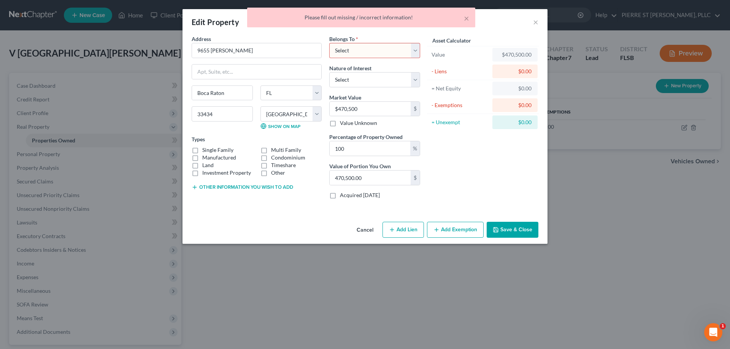
click at [369, 55] on select "Select Debtor 1 Only Debtor 2 Only Debtor 1 And Debtor 2 Only At Least One Of T…" at bounding box center [374, 50] width 91 height 15
select select "0"
click at [329, 43] on select "Select Debtor 1 Only Debtor 2 Only Debtor 1 And Debtor 2 Only At Least One Of T…" at bounding box center [374, 50] width 91 height 15
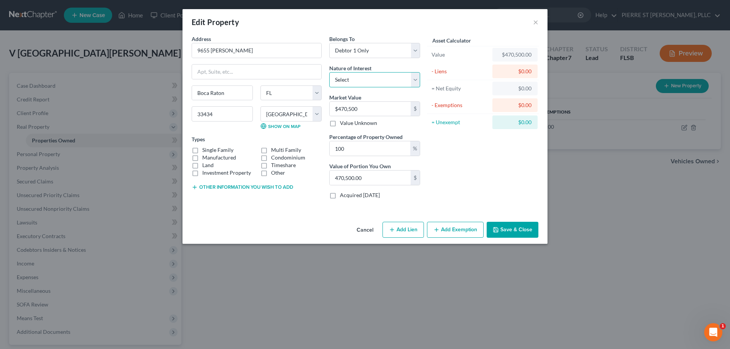
click at [367, 84] on select "Select Fee Simple Joint Tenant Life Estate Equitable Interest Future Interest T…" at bounding box center [374, 79] width 91 height 15
click at [467, 166] on div "Asset Calculator Value $470,500.00 - Liens $0.00 = Net Equity $0.00 - Exemption…" at bounding box center [483, 120] width 118 height 170
click at [202, 149] on label "Single Family" at bounding box center [217, 150] width 31 height 8
click at [205, 149] on input "Single Family" at bounding box center [207, 148] width 5 height 5
checkbox input "true"
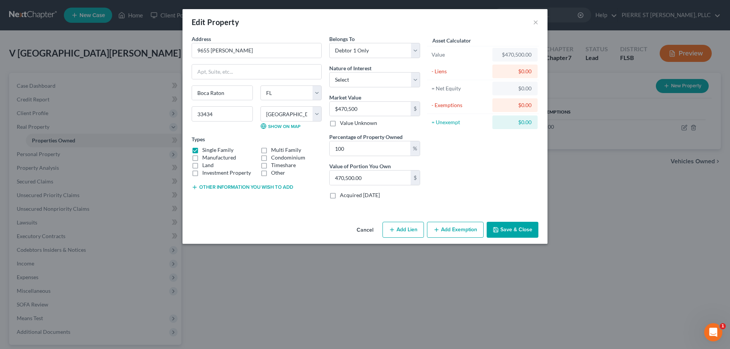
click at [507, 228] on button "Save & Close" at bounding box center [513, 230] width 52 height 16
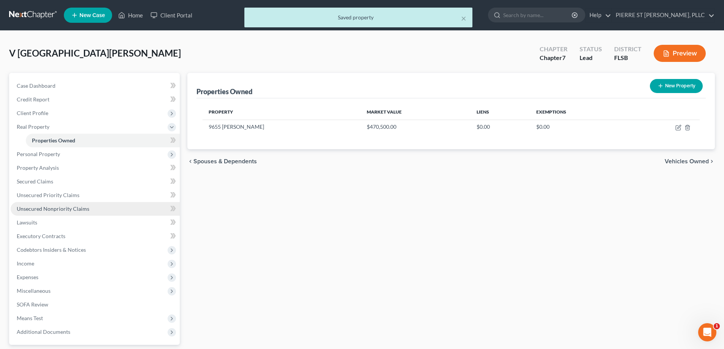
scroll to position [38, 0]
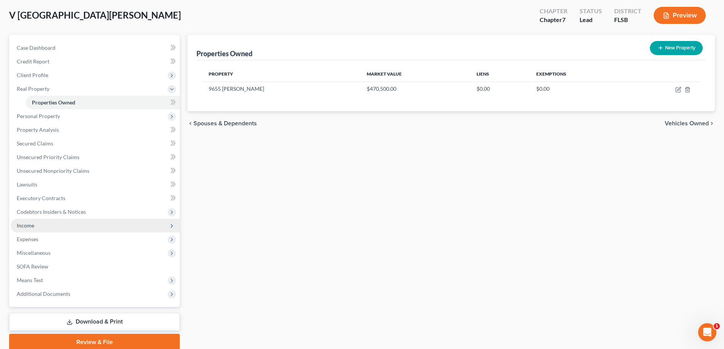
click at [28, 226] on span "Income" at bounding box center [25, 225] width 17 height 6
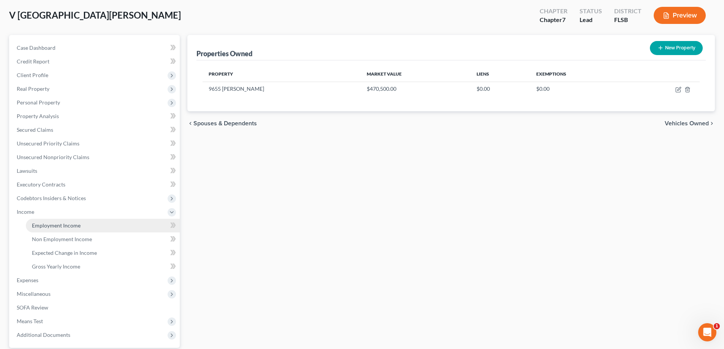
click at [61, 229] on link "Employment Income" at bounding box center [103, 226] width 154 height 14
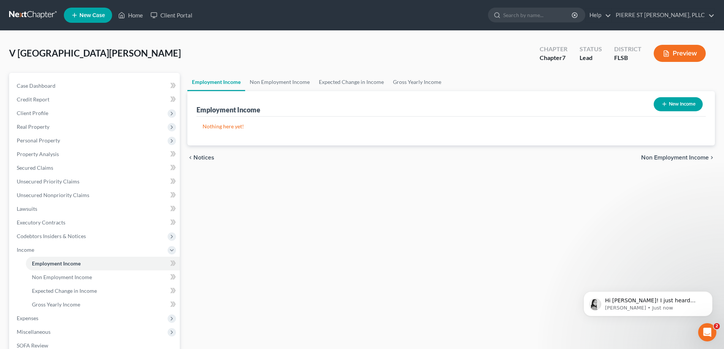
scroll to position [220, 0]
